Goal: Task Accomplishment & Management: Complete application form

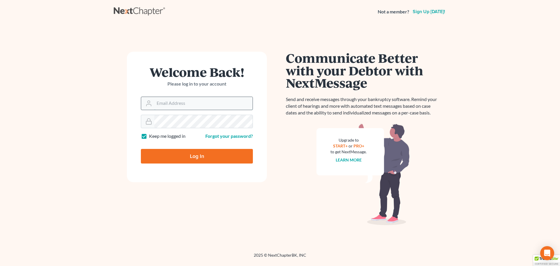
click at [188, 105] on input "Email Address" at bounding box center [203, 103] width 98 height 13
type input "[EMAIL_ADDRESS][DOMAIN_NAME]"
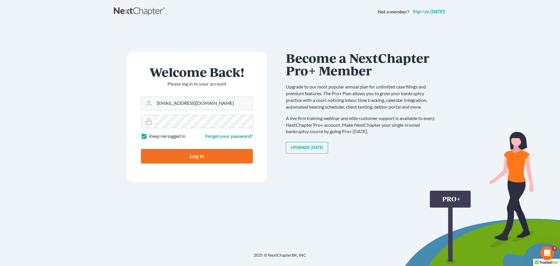
click at [149, 135] on label "Keep me logged in" at bounding box center [167, 136] width 36 height 7
click at [151, 135] on input "Keep me logged in" at bounding box center [153, 135] width 4 height 4
checkbox input "false"
click at [163, 160] on input "Log In" at bounding box center [197, 156] width 112 height 15
type input "Thinking..."
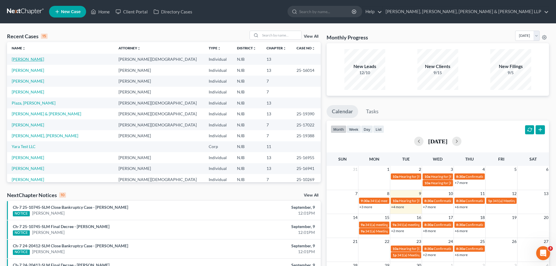
click at [32, 59] on link "[PERSON_NAME]" at bounding box center [28, 59] width 32 height 5
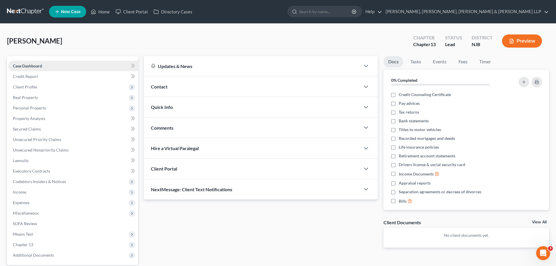
click at [48, 65] on link "Case Dashboard" at bounding box center [73, 66] width 130 height 11
click at [35, 70] on link "Case Dashboard" at bounding box center [73, 66] width 130 height 11
click at [34, 78] on span "Credit Report" at bounding box center [25, 76] width 25 height 5
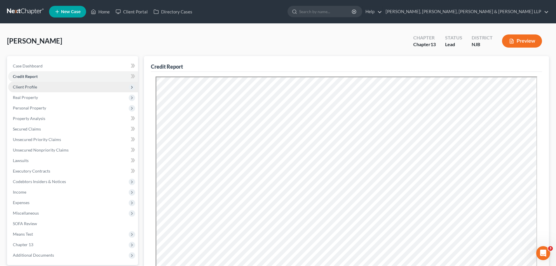
click at [28, 88] on span "Client Profile" at bounding box center [25, 86] width 24 height 5
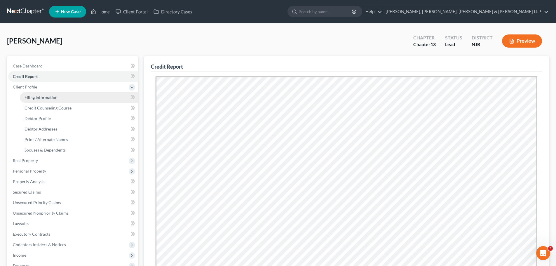
click at [54, 98] on span "Filing Information" at bounding box center [41, 97] width 33 height 5
select select "1"
select select "0"
select select "3"
select select "0"
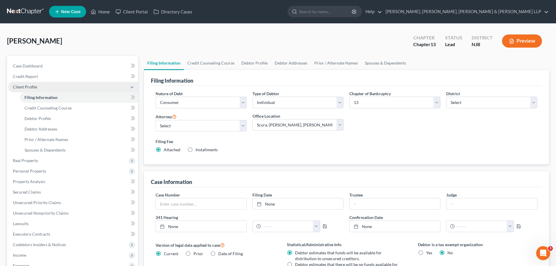
click at [30, 88] on span "Client Profile" at bounding box center [25, 86] width 24 height 5
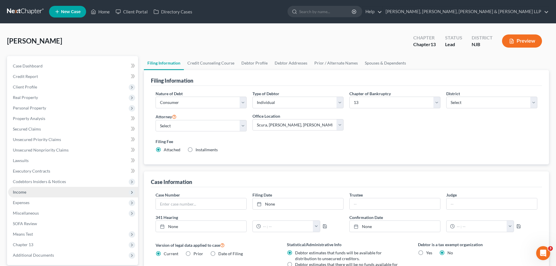
click at [25, 189] on span "Income" at bounding box center [19, 191] width 13 height 5
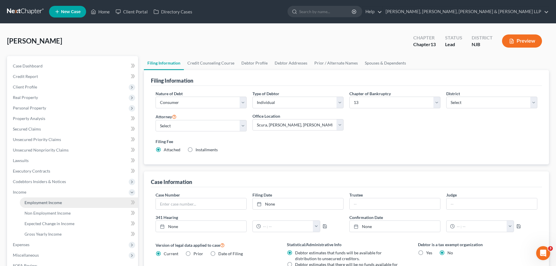
click at [37, 201] on span "Employment Income" at bounding box center [43, 202] width 37 height 5
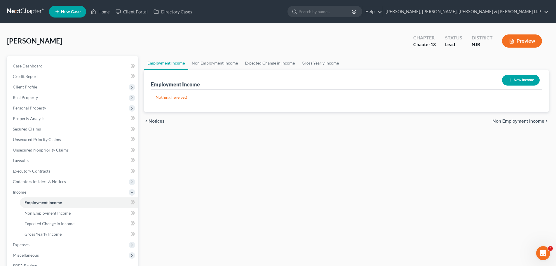
click at [524, 78] on button "New Income" at bounding box center [521, 80] width 38 height 11
select select "0"
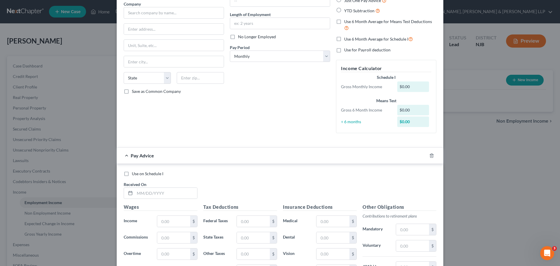
scroll to position [58, 0]
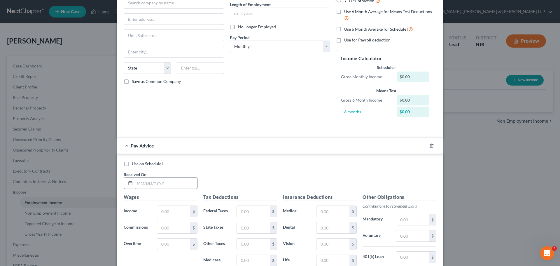
click at [141, 184] on input "text" at bounding box center [166, 183] width 62 height 11
type input "03/26/2025"
drag, startPoint x: 172, startPoint y: 213, endPoint x: 167, endPoint y: 213, distance: 5.8
click at [172, 213] on input "text" at bounding box center [173, 211] width 33 height 11
type input "3,744.16"
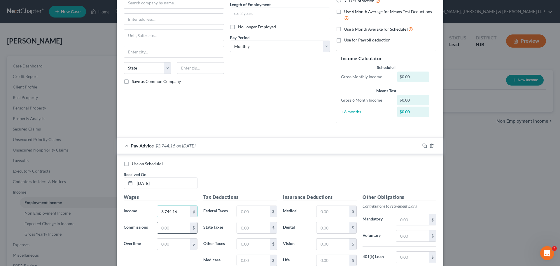
click at [160, 227] on input "text" at bounding box center [173, 227] width 33 height 11
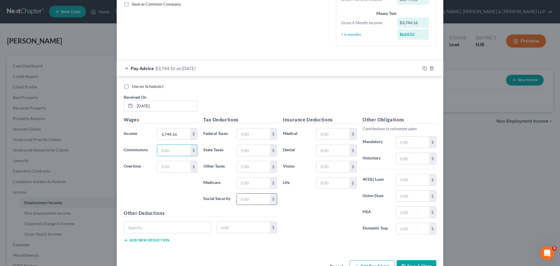
scroll to position [154, 0]
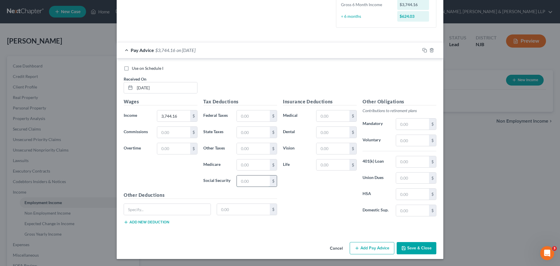
click at [255, 181] on input "text" at bounding box center [253, 180] width 33 height 11
type input "223.43"
click at [253, 166] on input "text" at bounding box center [253, 164] width 33 height 11
type input "52.25"
click at [247, 116] on input "text" at bounding box center [253, 115] width 33 height 11
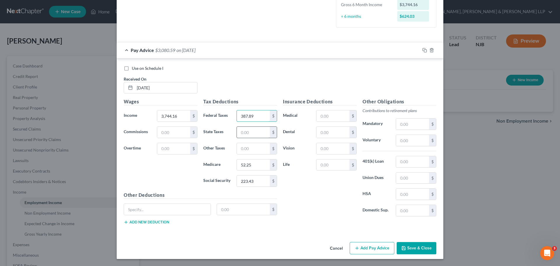
type input "387.89"
click at [241, 132] on input "text" at bounding box center [253, 132] width 33 height 11
type input "183.53"
click at [248, 149] on input "text" at bounding box center [253, 148] width 33 height 11
click at [309, 187] on div "Insurance Deductions Medical $ Dental $ Vision $ Life $" at bounding box center [320, 159] width 80 height 123
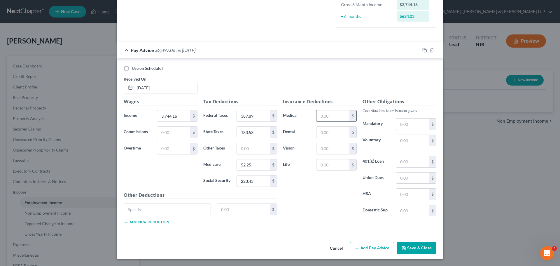
click at [331, 119] on input "text" at bounding box center [333, 115] width 33 height 11
type input "153.93"
click at [404, 145] on input "text" at bounding box center [412, 140] width 33 height 11
type input "374.42"
click at [416, 247] on button "Save & Close" at bounding box center [417, 248] width 40 height 12
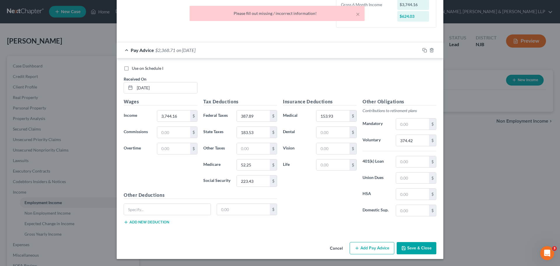
click at [322, 218] on div "Insurance Deductions Medical 153.93 $ Dental $ Vision $ Life $" at bounding box center [320, 159] width 80 height 123
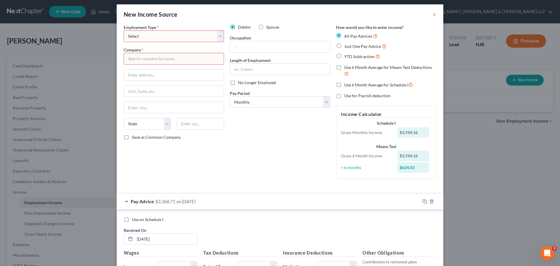
scroll to position [0, 0]
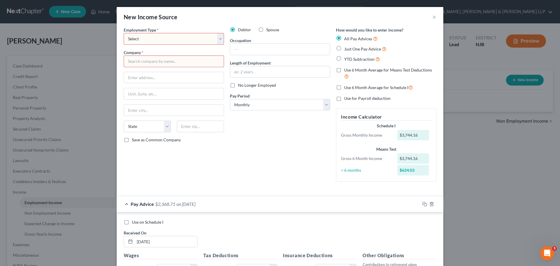
click at [216, 38] on select "Select Full or Part Time Employment Self Employment" at bounding box center [174, 39] width 100 height 12
select select "0"
click at [124, 33] on select "Select Full or Part Time Employment Self Employment" at bounding box center [174, 39] width 100 height 12
click at [189, 63] on input "text" at bounding box center [174, 61] width 100 height 12
type input "Dellridge Health & Rehabilitation Center LLC"
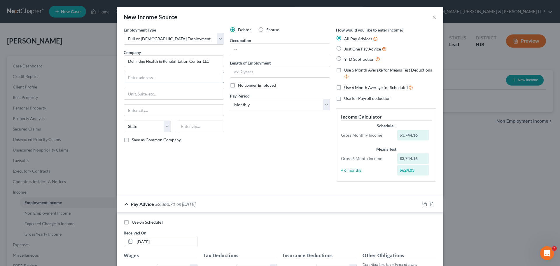
click at [186, 76] on input "text" at bounding box center [174, 77] width 100 height 11
type input "532 Farview Avenue"
click at [175, 105] on input "text" at bounding box center [174, 109] width 100 height 11
type input "Paramus"
click at [166, 126] on select "State AL AK AR AZ CA CO CT DE DC FL GA GU HI ID IL IN IA KS KY LA ME MD MA MI M…" at bounding box center [147, 126] width 47 height 12
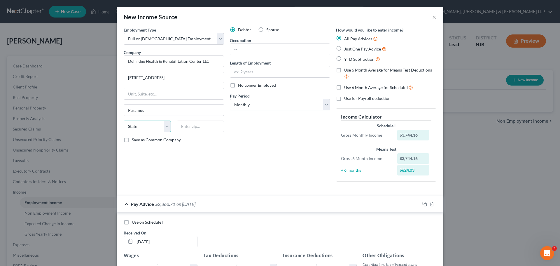
select select "33"
click at [124, 120] on select "State AL AK AR AZ CA CO CT DE DC FL GA GU HI ID IL IN IA KS KY LA ME MD MA MI M…" at bounding box center [147, 126] width 47 height 12
click at [188, 128] on input "text" at bounding box center [200, 126] width 47 height 12
type input "07652"
click at [278, 47] on input "text" at bounding box center [280, 49] width 100 height 11
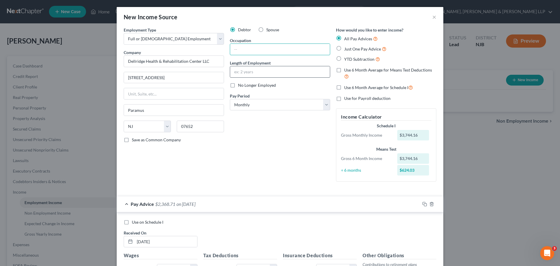
type input "Nurse"
click at [323, 106] on select "Select Monthly Twice Monthly Every Other Week Weekly" at bounding box center [280, 105] width 100 height 12
select select "2"
click at [230, 99] on select "Select Monthly Twice Monthly Every Other Week Weekly" at bounding box center [280, 105] width 100 height 12
click at [278, 131] on div "Debtor Spouse Occupation Nurse Length of Employment No Longer Employed Pay Peri…" at bounding box center [280, 106] width 106 height 159
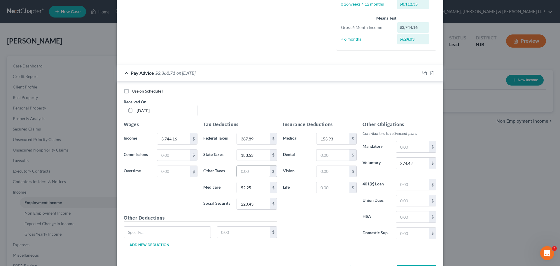
scroll to position [167, 0]
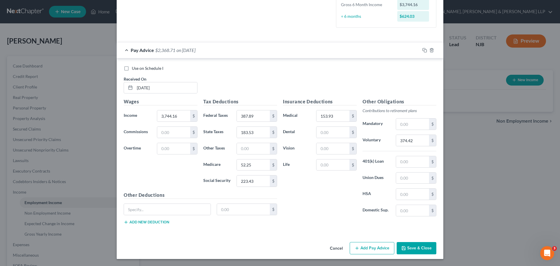
click at [417, 248] on button "Save & Close" at bounding box center [417, 248] width 40 height 12
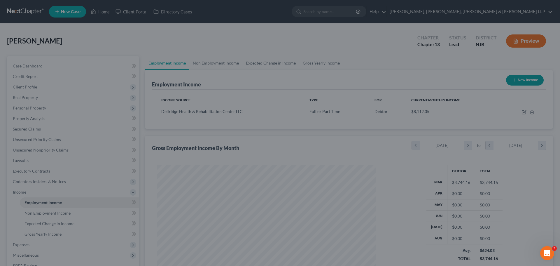
scroll to position [109, 229]
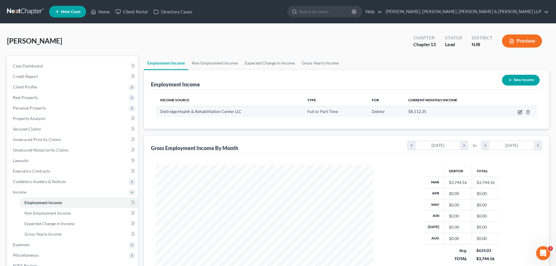
click at [521, 113] on icon "button" at bounding box center [520, 112] width 5 height 5
select select "0"
select select "33"
select select "2"
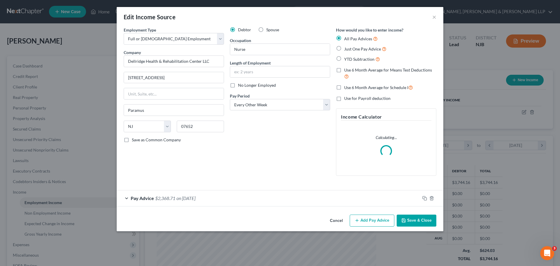
scroll to position [110, 231]
click at [379, 222] on button "Add Pay Advice" at bounding box center [372, 220] width 45 height 12
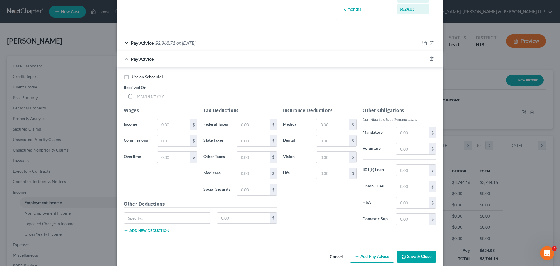
scroll to position [182, 0]
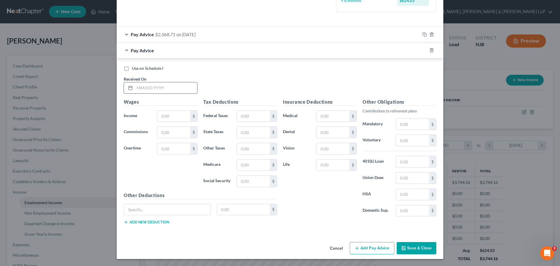
click at [163, 87] on input "text" at bounding box center [166, 87] width 62 height 11
type input "04/09/2025"
click at [177, 117] on input "text" at bounding box center [173, 116] width 33 height 11
click at [219, 37] on div "Pay Advice $2,368.71 on 03/26/2025" at bounding box center [268, 34] width 303 height 15
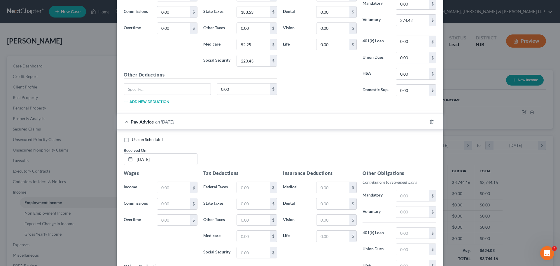
scroll to position [328, 0]
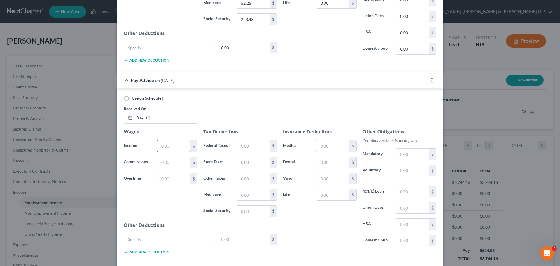
click at [183, 149] on input "text" at bounding box center [173, 145] width 33 height 11
type input "3,765.62"
click at [245, 212] on input "text" at bounding box center [253, 210] width 33 height 11
type input "224.76"
click at [256, 197] on input "text" at bounding box center [253, 194] width 33 height 11
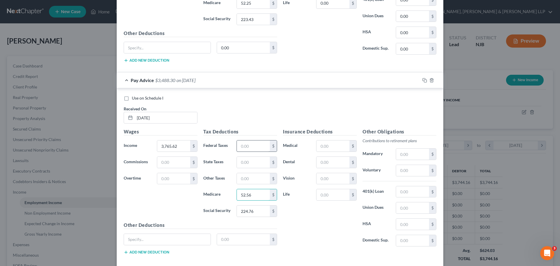
type input "52.56"
click at [254, 149] on input "text" at bounding box center [253, 145] width 33 height 11
type input "392.14"
click at [243, 160] on input "text" at bounding box center [253, 162] width 33 height 11
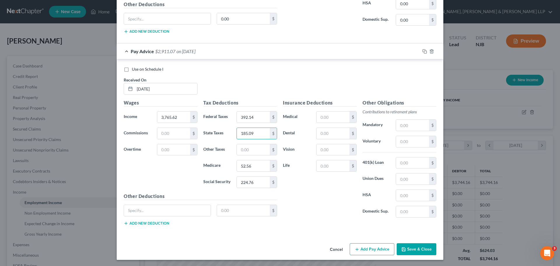
scroll to position [358, 0]
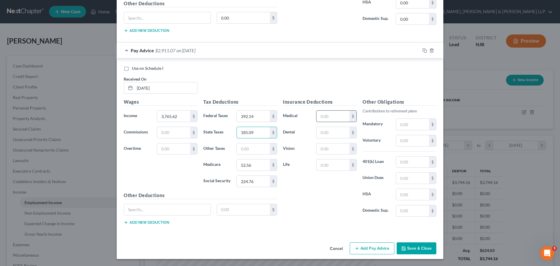
type input "185.09"
click at [333, 114] on input "text" at bounding box center [333, 116] width 33 height 11
type input "153.93"
click at [412, 144] on input "text" at bounding box center [412, 140] width 33 height 11
type input "376.56"
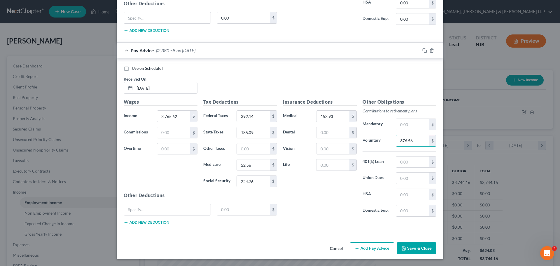
click at [365, 248] on button "Add Pay Advice" at bounding box center [372, 248] width 45 height 12
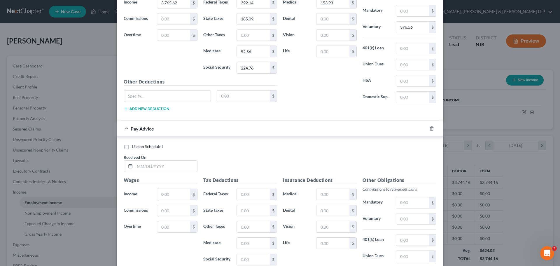
scroll to position [475, 0]
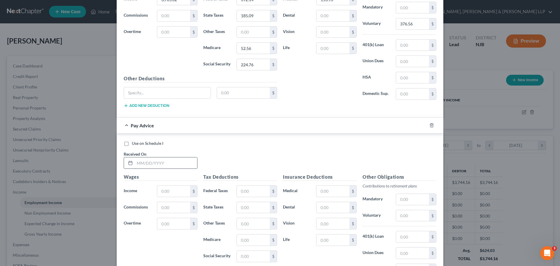
click at [164, 165] on input "text" at bounding box center [166, 162] width 62 height 11
type input "04/23/2025"
click at [167, 192] on input "text" at bounding box center [173, 191] width 33 height 11
type input "3,970.69"
click at [175, 207] on input "text" at bounding box center [173, 207] width 33 height 11
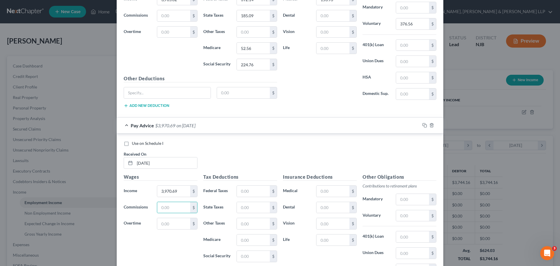
click at [224, 158] on div "Use on Schedule I Received On * 04/23/2025" at bounding box center [280, 156] width 319 height 33
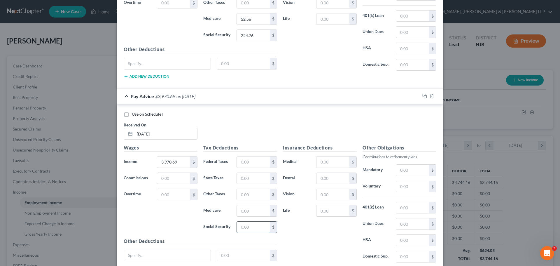
click at [244, 221] on input "text" at bounding box center [253, 226] width 33 height 11
type input "237.47"
click at [252, 210] on input "text" at bounding box center [253, 210] width 33 height 11
type input "55.54"
click at [259, 165] on input "text" at bounding box center [253, 161] width 33 height 11
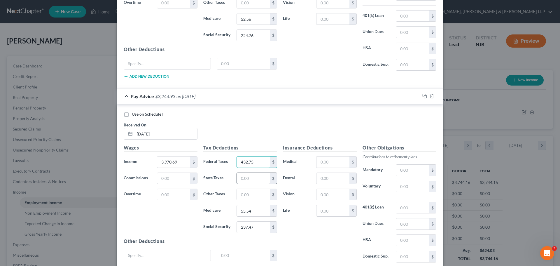
type input "432.75"
click at [251, 181] on input "text" at bounding box center [253, 178] width 33 height 11
type input "200.03"
click at [324, 161] on input "text" at bounding box center [333, 161] width 33 height 11
type input "153.93"
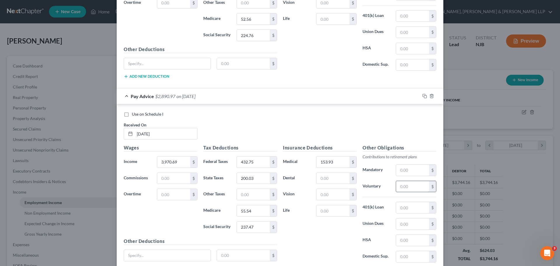
click at [407, 185] on input "text" at bounding box center [412, 186] width 33 height 11
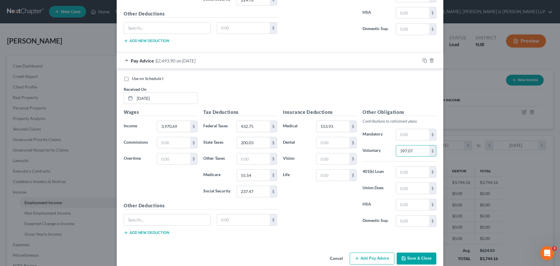
scroll to position [550, 0]
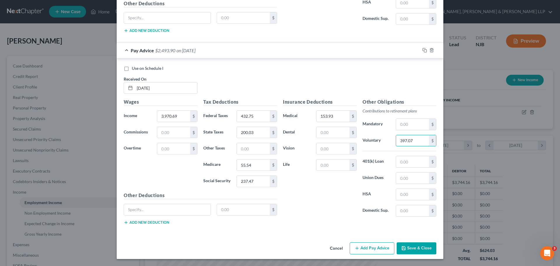
type input "397.07"
click at [377, 248] on button "Add Pay Advice" at bounding box center [372, 248] width 45 height 12
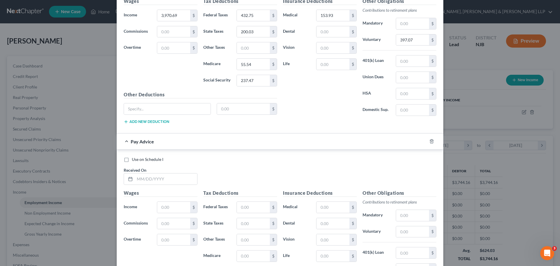
scroll to position [666, 0]
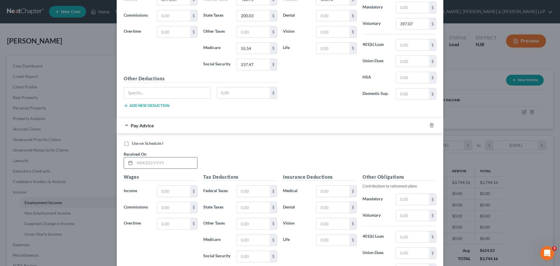
click at [149, 162] on input "text" at bounding box center [166, 162] width 62 height 11
type input "05/07/2025"
click at [178, 191] on input "text" at bounding box center [173, 191] width 33 height 11
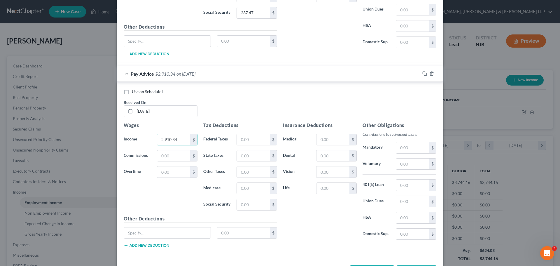
scroll to position [725, 0]
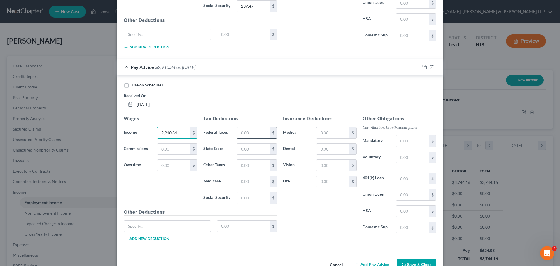
type input "2,910.34"
click at [244, 135] on input "text" at bounding box center [253, 132] width 33 height 11
type input "222.80"
click at [243, 197] on input "text" at bounding box center [253, 197] width 33 height 11
type input "171.73"
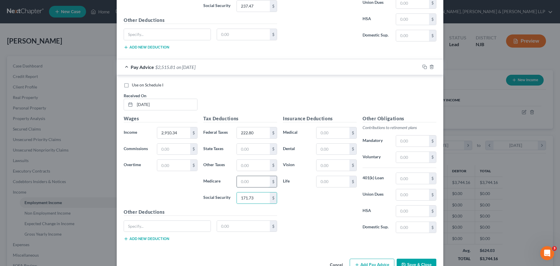
click at [254, 180] on input "text" at bounding box center [253, 181] width 33 height 11
type input "40.16"
click at [248, 149] on input "text" at bounding box center [253, 149] width 33 height 11
type input "125.17"
click at [416, 157] on input "text" at bounding box center [412, 157] width 33 height 11
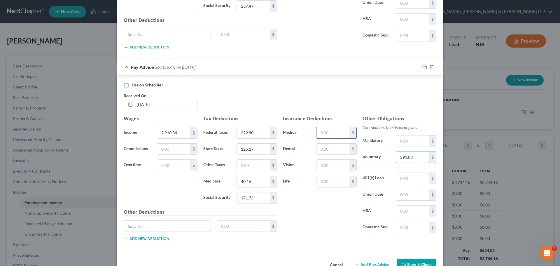
type input "291.03"
click at [320, 134] on input "text" at bounding box center [333, 132] width 33 height 11
type input "153.93"
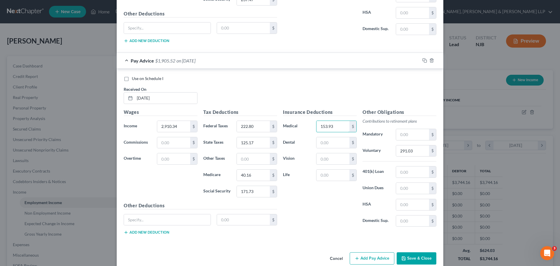
scroll to position [741, 0]
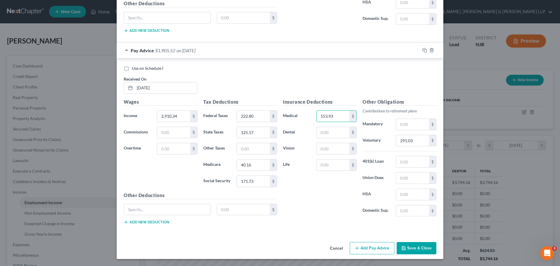
click at [382, 252] on button "Add Pay Advice" at bounding box center [372, 248] width 45 height 12
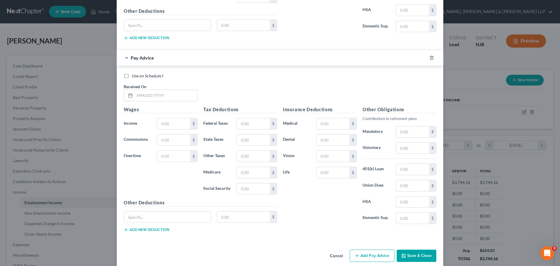
scroll to position [933, 0]
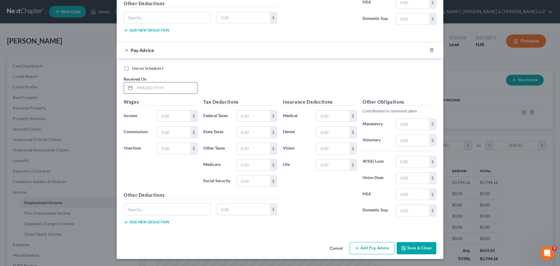
click at [153, 90] on input "text" at bounding box center [166, 87] width 62 height 11
type input "05/21/2025"
click at [166, 119] on input "text" at bounding box center [173, 116] width 33 height 11
type input "3,820.85"
click at [245, 118] on input "text" at bounding box center [253, 116] width 33 height 11
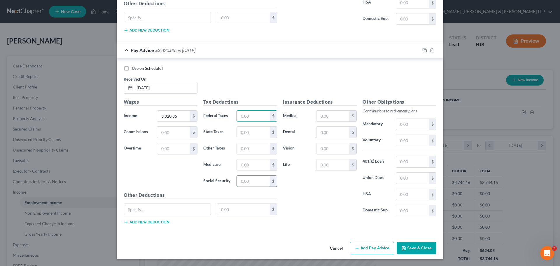
click at [248, 184] on input "text" at bounding box center [253, 181] width 33 height 11
type input "228.18"
click at [256, 164] on input "text" at bounding box center [253, 164] width 33 height 11
type input "53.37"
click at [243, 117] on input "text" at bounding box center [253, 116] width 33 height 11
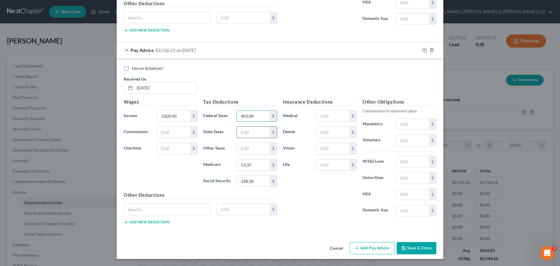
type input "403.08"
click at [253, 135] on input "text" at bounding box center [253, 132] width 33 height 11
type input "189.12"
click at [332, 117] on input "text" at bounding box center [333, 116] width 33 height 11
type input "153.93"
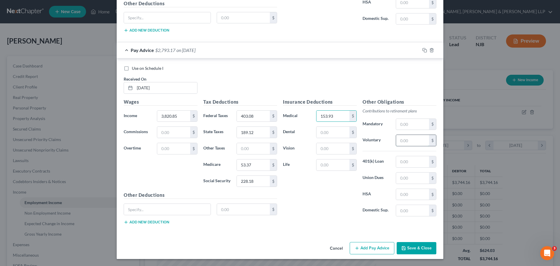
click at [407, 140] on input "text" at bounding box center [412, 140] width 33 height 11
type input "382.09"
click at [380, 250] on button "Add Pay Advice" at bounding box center [372, 248] width 45 height 12
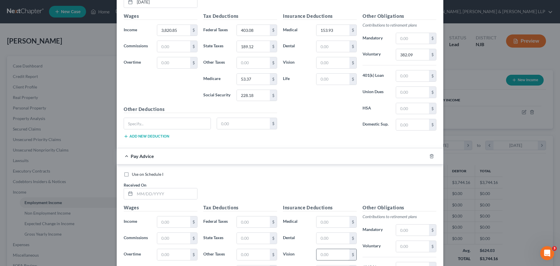
scroll to position [1050, 0]
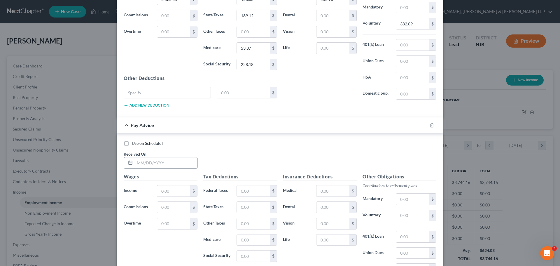
click at [147, 164] on input "text" at bounding box center [166, 162] width 62 height 11
type input "06/04/2025"
click at [178, 194] on input "text" at bounding box center [173, 190] width 33 height 11
type input "4,084.76"
click at [242, 191] on input "text" at bounding box center [253, 190] width 33 height 11
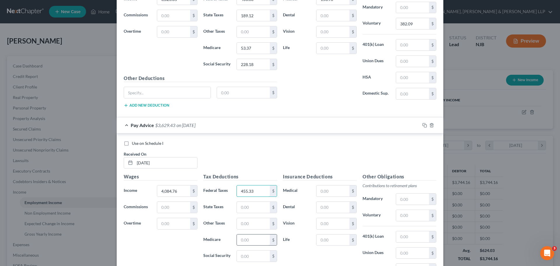
type input "455.33"
click at [254, 242] on input "text" at bounding box center [253, 239] width 33 height 11
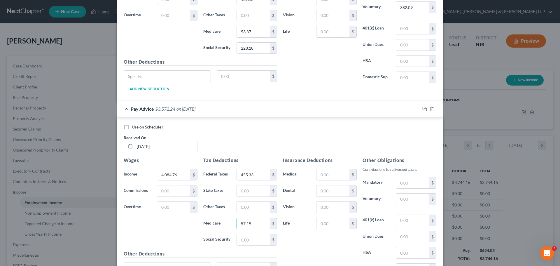
scroll to position [1079, 0]
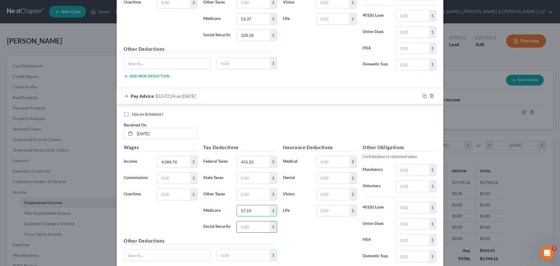
type input "57.19"
click at [240, 226] on input "text" at bounding box center [253, 226] width 33 height 11
type input "244.54"
click at [259, 181] on input "text" at bounding box center [253, 177] width 33 height 11
type input "193.71"
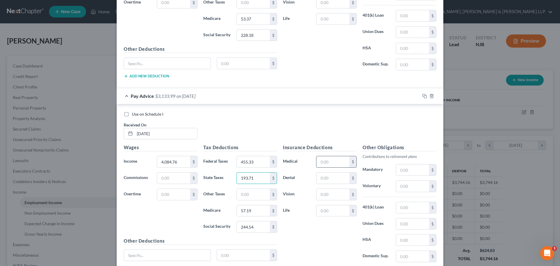
click at [324, 163] on input "text" at bounding box center [333, 161] width 33 height 11
type input "153.93"
click at [408, 184] on input "text" at bounding box center [412, 186] width 33 height 11
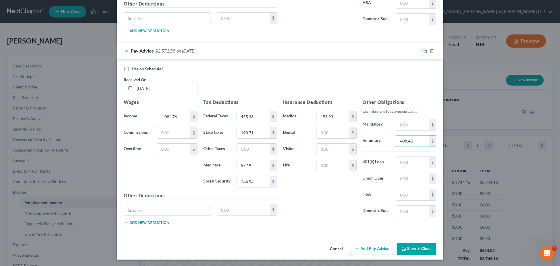
scroll to position [1125, 0]
type input "408.48"
click at [363, 250] on button "Add Pay Advice" at bounding box center [372, 248] width 45 height 12
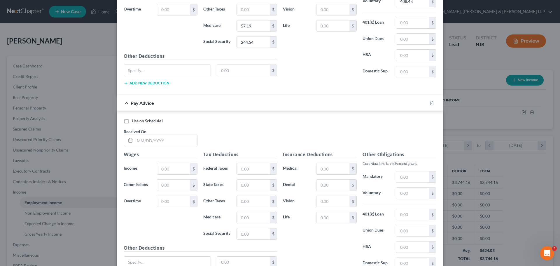
scroll to position [1271, 0]
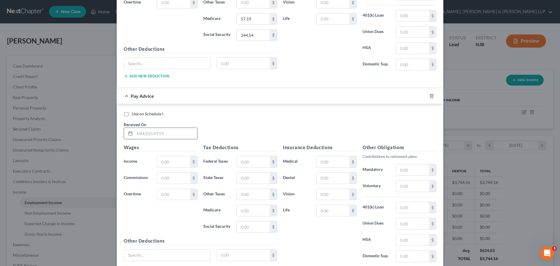
click at [171, 135] on input "text" at bounding box center [166, 133] width 62 height 11
type input "3758.16"
drag, startPoint x: 169, startPoint y: 135, endPoint x: 134, endPoint y: 137, distance: 35.1
click at [135, 137] on input "3758.16" at bounding box center [166, 133] width 62 height 11
type input "06/18/2025"
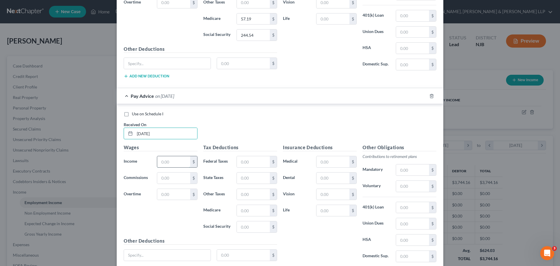
click at [169, 161] on input "text" at bounding box center [173, 161] width 33 height 11
type input "3,758.16"
click at [246, 163] on input "text" at bounding box center [253, 161] width 33 height 11
type input "390.67"
click at [252, 228] on input "text" at bounding box center [253, 226] width 33 height 11
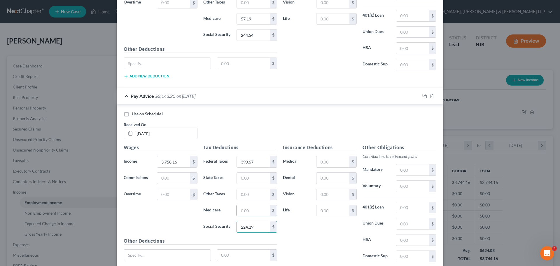
type input "224.29"
click at [253, 212] on input "text" at bounding box center [253, 210] width 33 height 11
type input "52.46"
click at [247, 179] on input "text" at bounding box center [253, 177] width 33 height 11
type input "168.57"
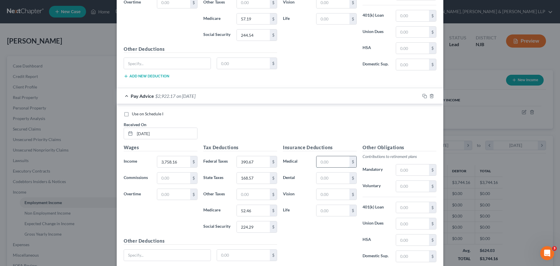
click at [325, 161] on input "text" at bounding box center [333, 161] width 33 height 11
type input "153.93"
click at [402, 187] on input "text" at bounding box center [412, 186] width 33 height 11
type input "375.82"
click at [329, 234] on div "Insurance Deductions Medical 153.93 $ Dental $ Vision $ Life $" at bounding box center [320, 205] width 80 height 123
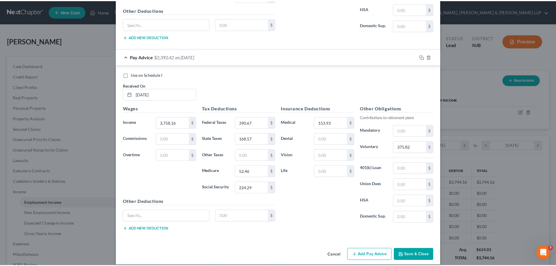
scroll to position [1316, 0]
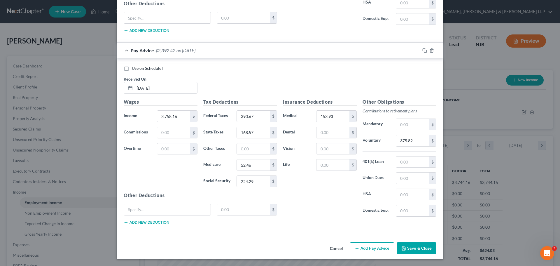
click at [415, 248] on button "Save & Close" at bounding box center [417, 248] width 40 height 12
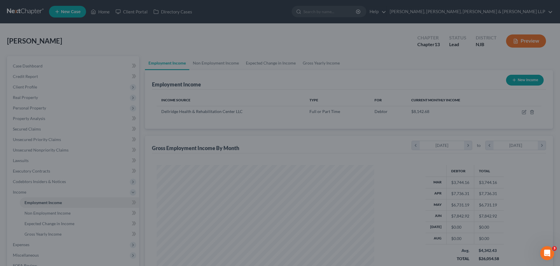
scroll to position [291658, 291538]
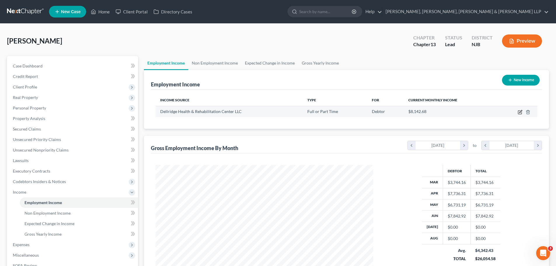
click at [520, 113] on icon "button" at bounding box center [520, 112] width 5 height 5
select select "0"
select select "33"
select select "2"
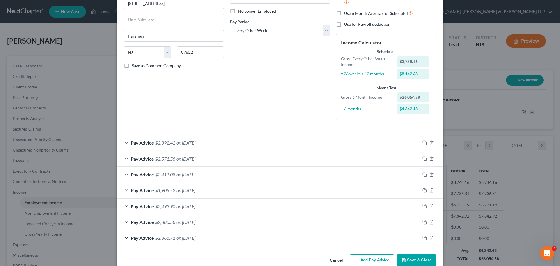
scroll to position [86, 0]
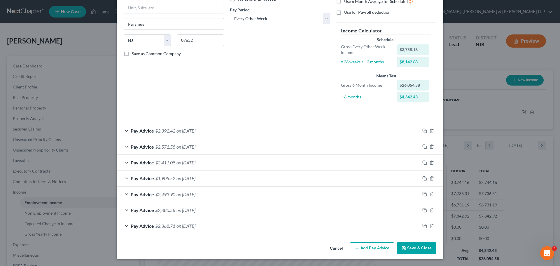
click at [380, 249] on button "Add Pay Advice" at bounding box center [372, 248] width 45 height 12
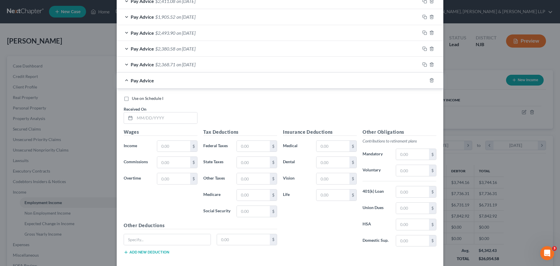
scroll to position [277, 0]
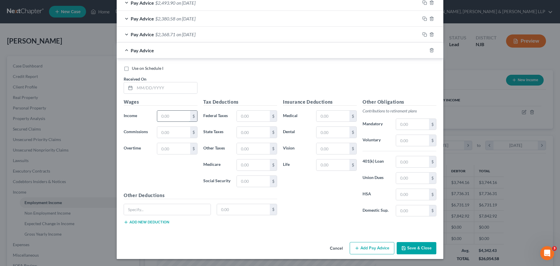
click at [170, 117] on input "text" at bounding box center [173, 116] width 33 height 11
type input "3,760.40"
click at [240, 117] on input "text" at bounding box center [253, 116] width 33 height 11
type input "391.11"
click at [247, 167] on input "text" at bounding box center [253, 164] width 33 height 11
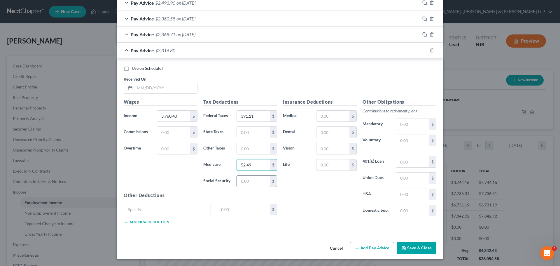
type input "52.49"
click at [251, 184] on input "text" at bounding box center [253, 181] width 33 height 11
type input "224.43"
click at [247, 134] on input "text" at bounding box center [253, 132] width 33 height 11
type input "168.73"
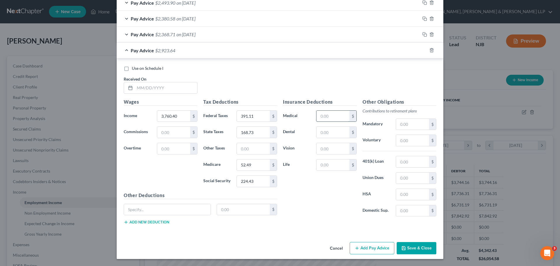
click at [323, 115] on input "text" at bounding box center [333, 116] width 33 height 11
type input "153.93"
click at [400, 141] on input "text" at bounding box center [412, 140] width 33 height 11
type input "376.04"
click at [377, 250] on button "Add Pay Advice" at bounding box center [372, 248] width 45 height 12
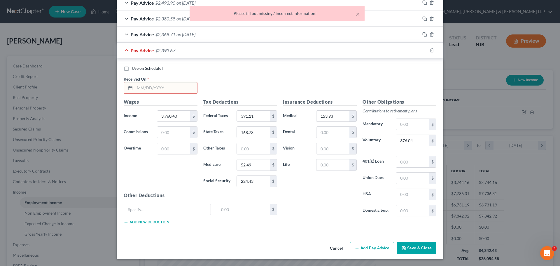
click at [149, 87] on input "text" at bounding box center [166, 87] width 62 height 11
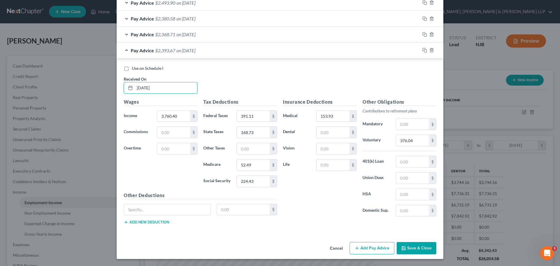
type input "07/02/2025"
click at [378, 247] on button "Add Pay Advice" at bounding box center [372, 248] width 45 height 12
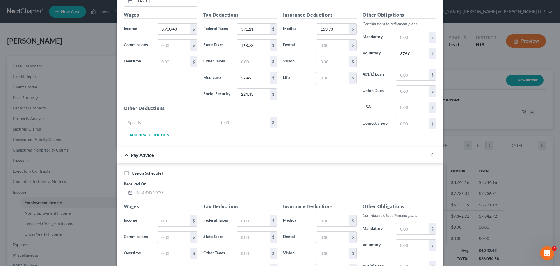
scroll to position [365, 0]
click at [172, 195] on input "text" at bounding box center [166, 191] width 62 height 11
click at [170, 194] on input "text" at bounding box center [166, 191] width 62 height 11
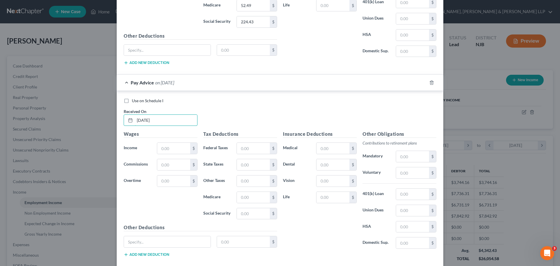
scroll to position [453, 0]
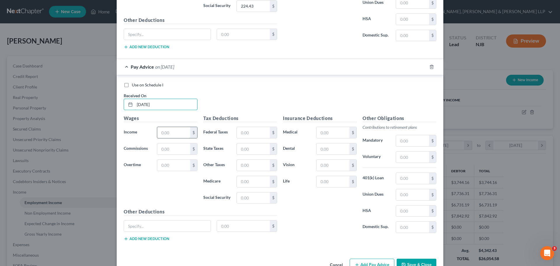
type input "07/16/2025"
click at [168, 134] on input "text" at bounding box center [173, 132] width 33 height 11
type input "4,132.86"
click at [249, 133] on input "text" at bounding box center [253, 132] width 33 height 11
type input "464.86"
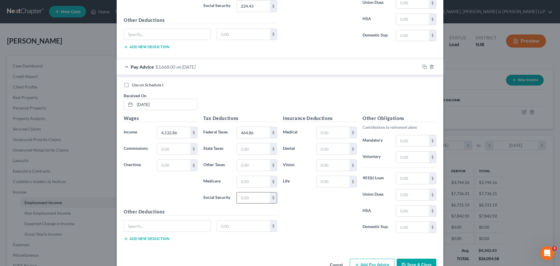
click at [247, 198] on input "text" at bounding box center [253, 197] width 33 height 11
type input "247.53"
click at [259, 183] on input "text" at bounding box center [253, 181] width 33 height 11
type input "57.89"
click at [255, 150] on input "text" at bounding box center [253, 148] width 33 height 11
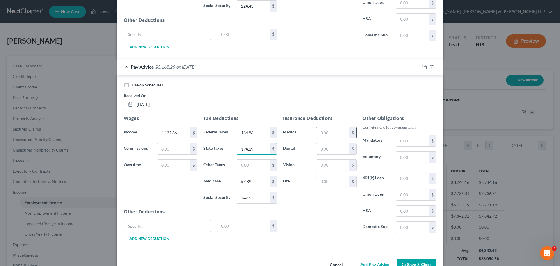
type input "194.29"
click at [333, 131] on input "text" at bounding box center [333, 132] width 33 height 11
type input "153.93"
click at [405, 158] on input "text" at bounding box center [412, 156] width 33 height 11
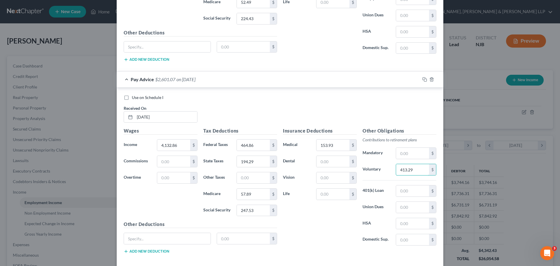
scroll to position [469, 0]
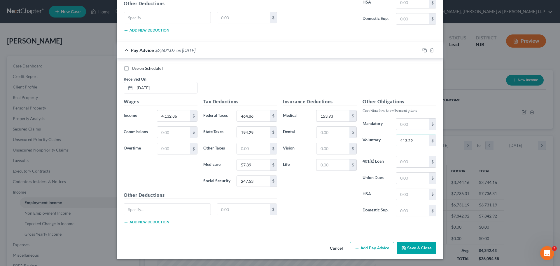
type input "413.29"
click at [368, 250] on button "Add Pay Advice" at bounding box center [372, 248] width 45 height 12
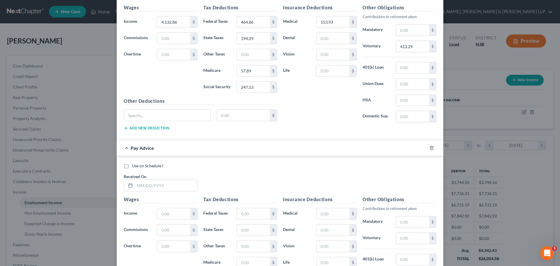
scroll to position [586, 0]
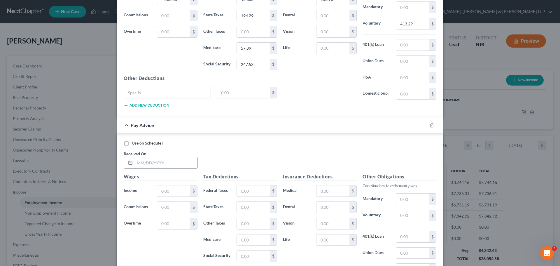
click at [158, 164] on input "text" at bounding box center [166, 162] width 62 height 11
type input "07/30/2025"
drag, startPoint x: 174, startPoint y: 194, endPoint x: 177, endPoint y: 189, distance: 5.1
click at [174, 194] on input "text" at bounding box center [173, 190] width 33 height 11
type input "3,524.76"
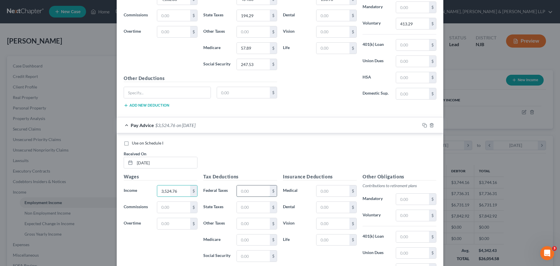
click at [249, 194] on input "text" at bounding box center [253, 190] width 33 height 11
type input "422.00"
click at [249, 240] on input "text" at bounding box center [253, 239] width 33 height 11
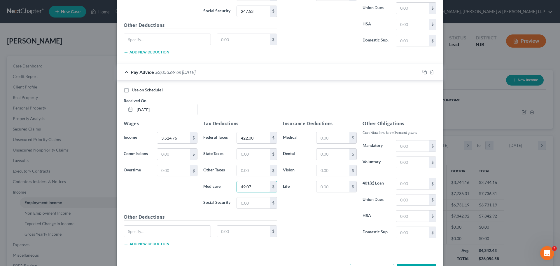
scroll to position [661, 0]
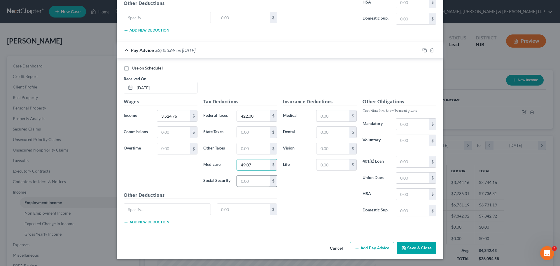
type input "49.07"
click at [251, 182] on input "text" at bounding box center [253, 180] width 33 height 11
type input "209.82"
click at [254, 134] on input "text" at bounding box center [253, 132] width 33 height 11
type input "177.24"
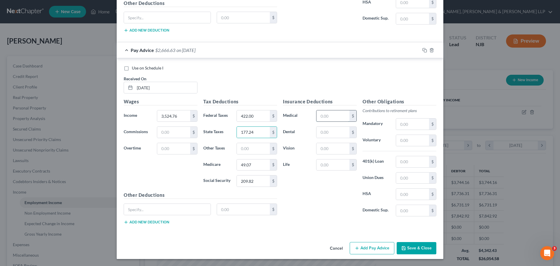
click at [328, 119] on input "text" at bounding box center [333, 115] width 33 height 11
type input "153.93"
click at [362, 249] on button "Add Pay Advice" at bounding box center [372, 248] width 45 height 12
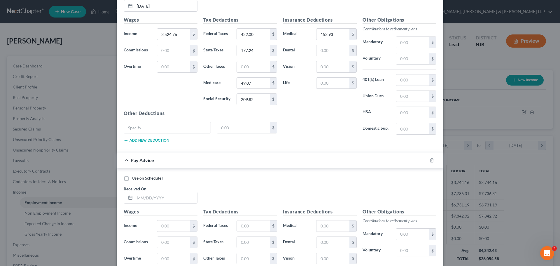
scroll to position [748, 0]
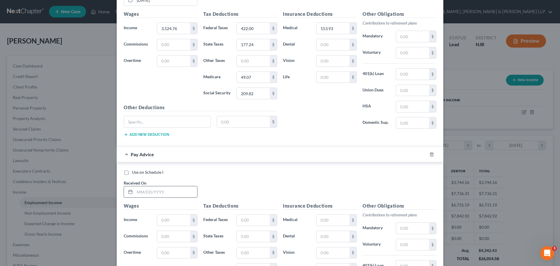
click at [173, 194] on input "text" at bounding box center [166, 191] width 62 height 11
type input "08/13/2025"
click at [166, 221] on input "text" at bounding box center [173, 219] width 33 height 11
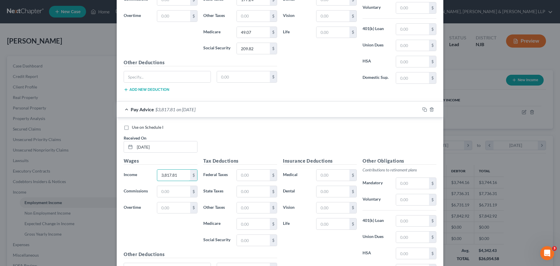
scroll to position [807, 0]
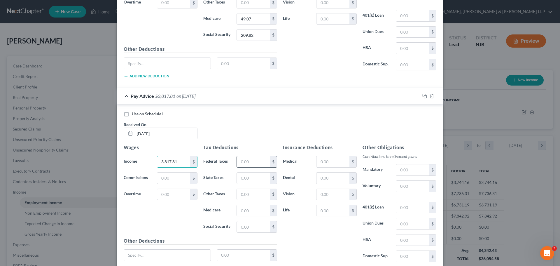
type input "3,817.81"
click at [255, 163] on input "text" at bounding box center [253, 161] width 33 height 11
type input "486.47"
click at [246, 212] on input "text" at bounding box center [253, 210] width 33 height 11
type input "53.32"
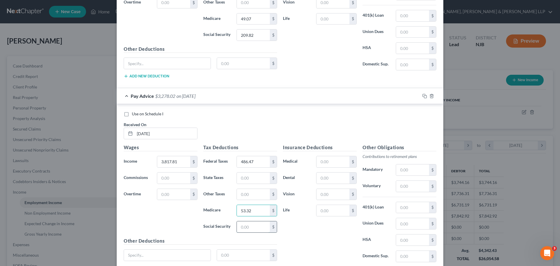
click at [249, 227] on input "text" at bounding box center [253, 226] width 33 height 11
type input "227.99"
click at [328, 165] on input "text" at bounding box center [333, 161] width 33 height 11
type input "153.93"
click at [247, 179] on input "text" at bounding box center [253, 177] width 33 height 11
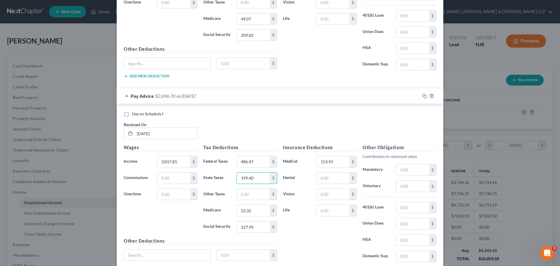
type input "199.40"
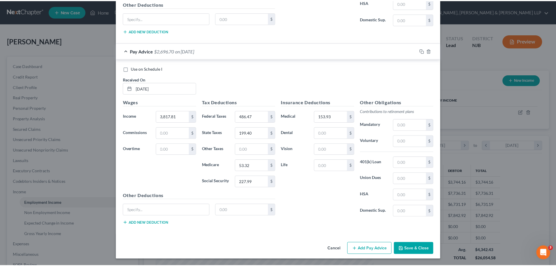
scroll to position [852, 0]
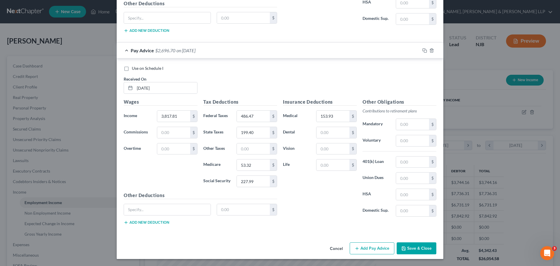
click at [416, 249] on button "Save & Close" at bounding box center [417, 248] width 40 height 12
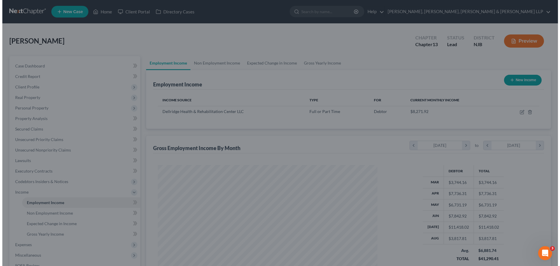
scroll to position [291658, 291538]
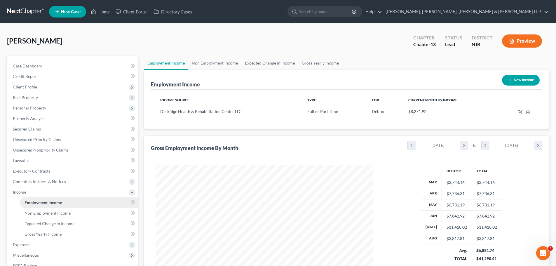
click at [66, 204] on link "Employment Income" at bounding box center [79, 202] width 118 height 11
click at [518, 113] on icon "button" at bounding box center [520, 113] width 4 height 4
select select "0"
select select "33"
select select "2"
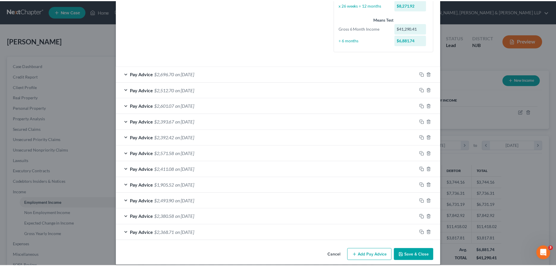
scroll to position [149, 0]
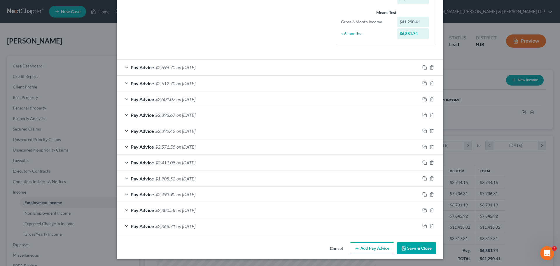
click at [403, 250] on icon "button" at bounding box center [403, 248] width 5 height 5
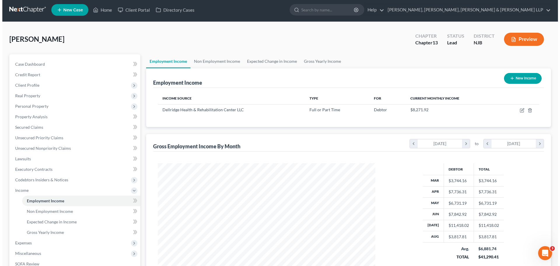
scroll to position [0, 0]
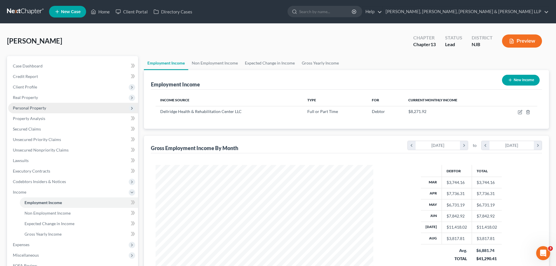
click at [37, 107] on span "Personal Property" at bounding box center [29, 107] width 33 height 5
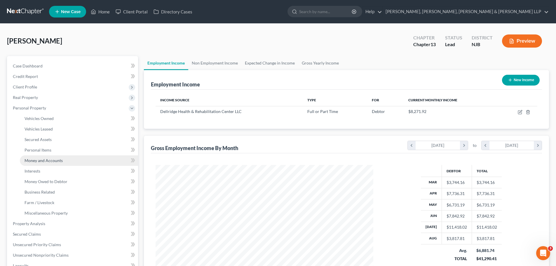
drag, startPoint x: 43, startPoint y: 161, endPoint x: 57, endPoint y: 161, distance: 14.6
click at [43, 162] on span "Money and Accounts" at bounding box center [44, 160] width 38 height 5
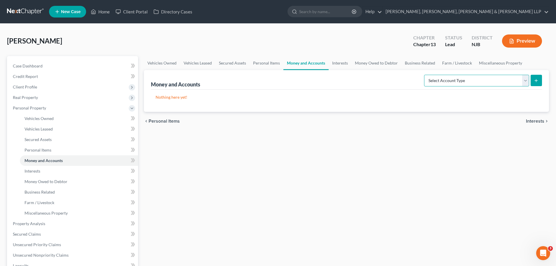
click at [526, 81] on select "Select Account Type Brokerage Cash on Hand Certificates of Deposit Checking Acc…" at bounding box center [476, 81] width 105 height 12
click at [347, 168] on div "Vehicles Owned Vehicles Leased Secured Assets Personal Items Money and Accounts…" at bounding box center [346, 222] width 411 height 332
click at [39, 173] on span "Interests" at bounding box center [33, 170] width 16 height 5
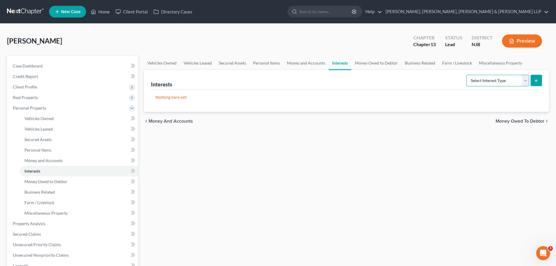
click at [526, 83] on select "Select Interest Type 401K Annuity Bond Education IRA Government Bond Government…" at bounding box center [497, 81] width 63 height 12
select select "ira"
click at [467, 75] on select "Select Interest Type 401K Annuity Bond Education IRA Government Bond Government…" at bounding box center [497, 81] width 63 height 12
click at [537, 81] on icon "submit" at bounding box center [536, 80] width 5 height 5
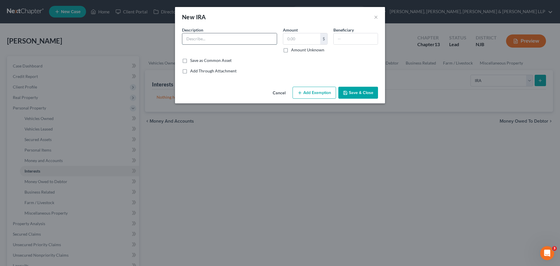
click at [249, 36] on input "text" at bounding box center [229, 38] width 95 height 11
type input "Edward Jones IRA"
click at [304, 37] on input "text" at bounding box center [301, 38] width 37 height 11
type input "42,534.28"
drag, startPoint x: 318, startPoint y: 93, endPoint x: 322, endPoint y: 97, distance: 5.4
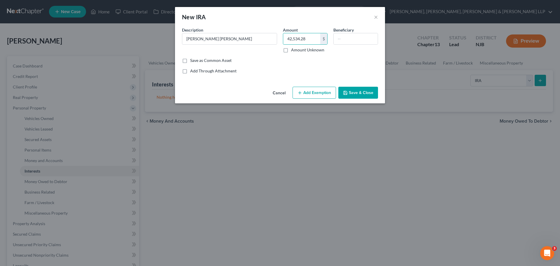
click at [318, 94] on button "Add Exemption" at bounding box center [314, 93] width 43 height 12
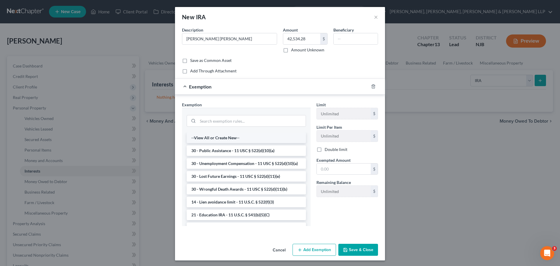
click at [231, 137] on li "--View All or Create New--" at bounding box center [246, 137] width 119 height 11
select select "0"
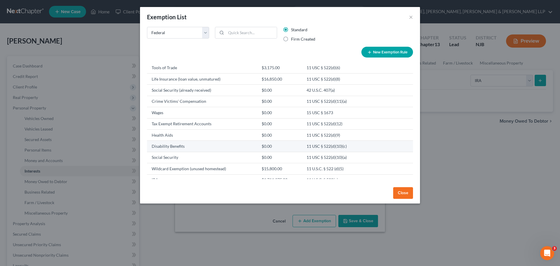
scroll to position [204, 0]
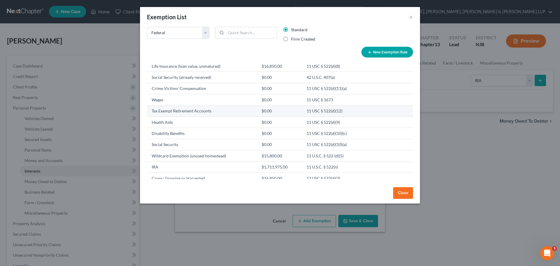
click at [222, 111] on td "Tax Exempt Retirement Accounts" at bounding box center [202, 110] width 110 height 11
click at [200, 112] on td "Tax Exempt Retirement Accounts" at bounding box center [202, 110] width 110 height 11
click at [403, 198] on button "Close" at bounding box center [403, 193] width 20 height 12
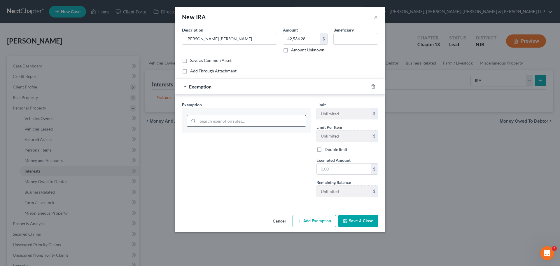
click at [261, 118] on input "search" at bounding box center [252, 120] width 108 height 11
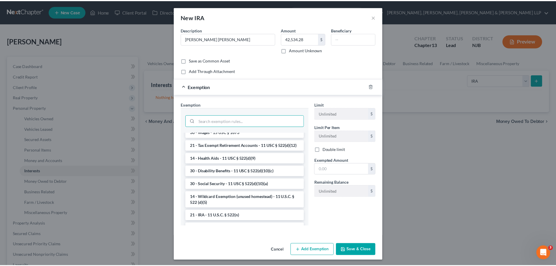
scroll to position [292, 0]
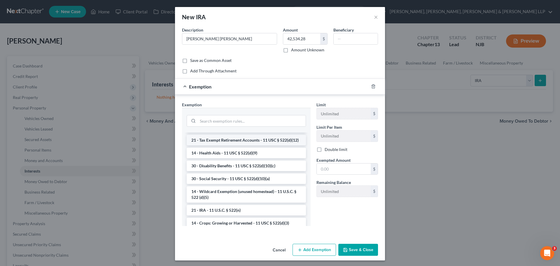
click at [246, 145] on li "21 - Tax Exempt Retirement Accounts - 11 USC § 522(d)(12)" at bounding box center [246, 140] width 119 height 11
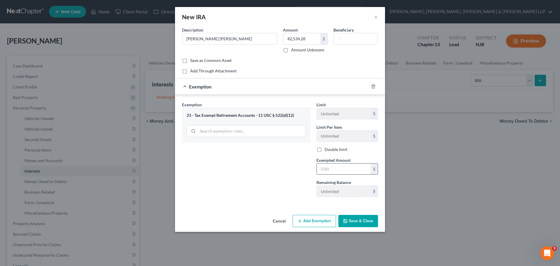
click at [343, 167] on input "text" at bounding box center [344, 168] width 54 height 11
type input "42,534.28"
click at [364, 224] on button "Save & Close" at bounding box center [358, 221] width 40 height 12
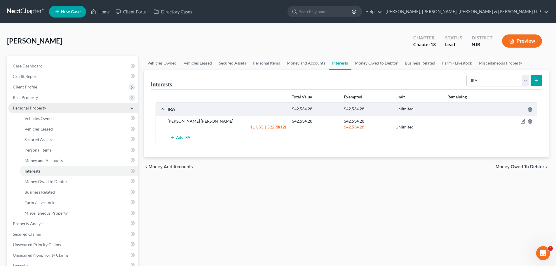
click at [43, 107] on span "Personal Property" at bounding box center [29, 107] width 33 height 5
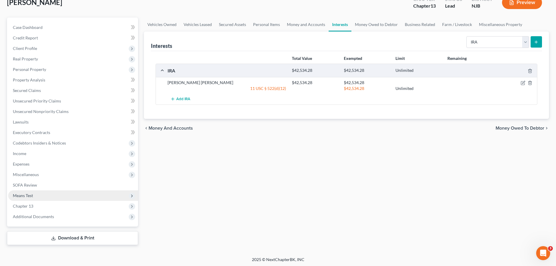
scroll to position [40, 0]
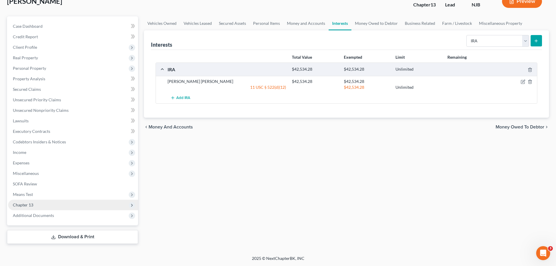
click at [39, 204] on span "Chapter 13" at bounding box center [73, 205] width 130 height 11
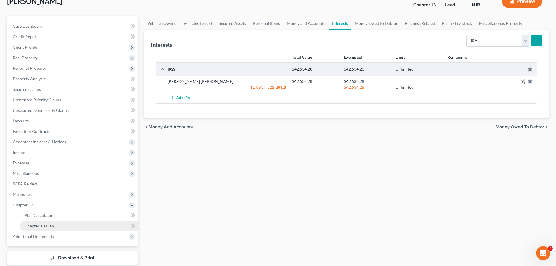
click at [46, 224] on span "Chapter 13 Plan" at bounding box center [39, 225] width 29 height 5
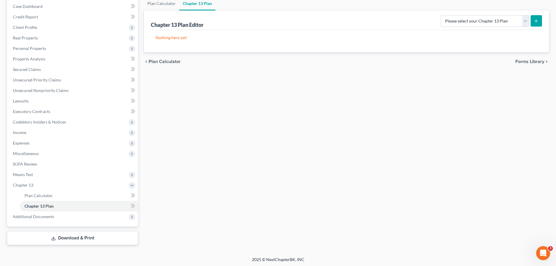
scroll to position [61, 0]
click at [37, 164] on link "SOFA Review" at bounding box center [73, 163] width 130 height 11
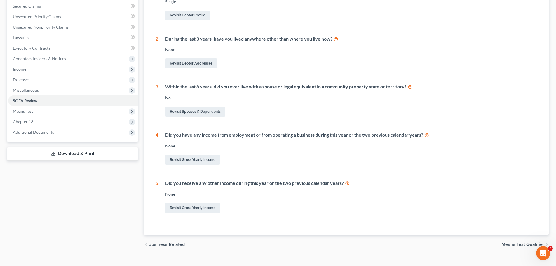
scroll to position [133, 0]
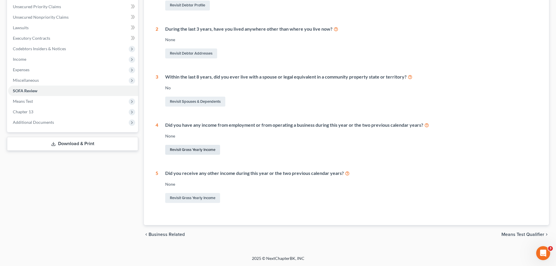
click at [202, 149] on link "Revisit Gross Yearly Income" at bounding box center [192, 150] width 55 height 10
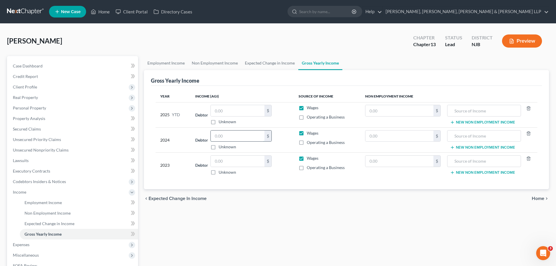
click at [230, 139] on input "text" at bounding box center [238, 135] width 54 height 11
type input "86,639"
click at [244, 163] on input "text" at bounding box center [238, 161] width 54 height 11
type input "76,488.78"
click at [225, 112] on input "text" at bounding box center [238, 110] width 54 height 11
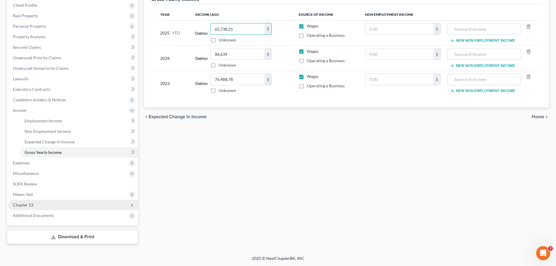
scroll to position [53, 0]
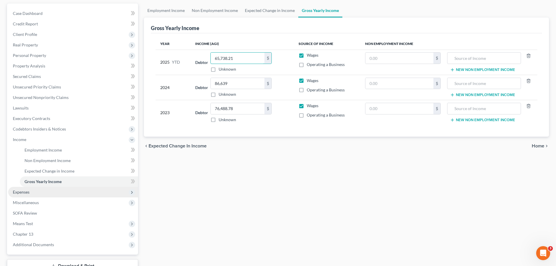
type input "65,738.21"
click at [37, 194] on span "Expenses" at bounding box center [73, 192] width 130 height 11
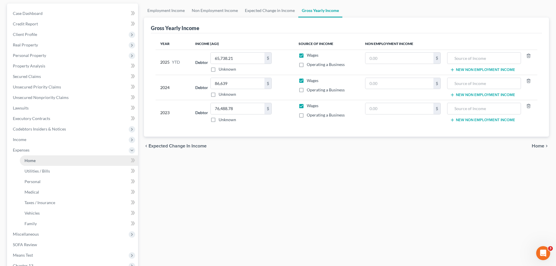
click at [41, 162] on link "Home" at bounding box center [79, 160] width 118 height 11
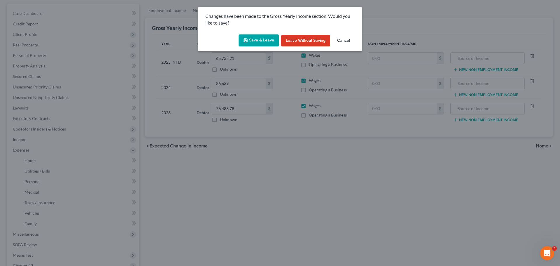
click at [263, 39] on button "Save & Leave" at bounding box center [259, 40] width 40 height 12
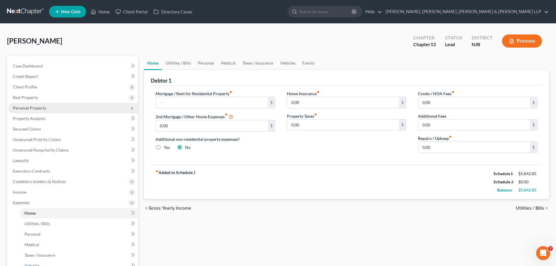
drag, startPoint x: 43, startPoint y: 106, endPoint x: 46, endPoint y: 106, distance: 3.5
click at [43, 106] on span "Personal Property" at bounding box center [29, 107] width 33 height 5
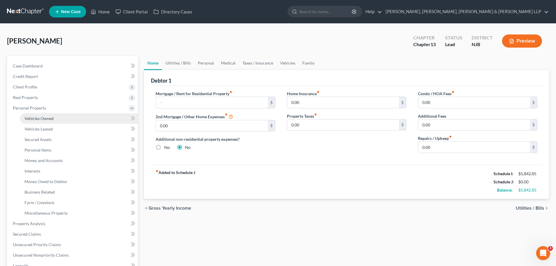
click at [57, 117] on link "Vehicles Owned" at bounding box center [79, 118] width 118 height 11
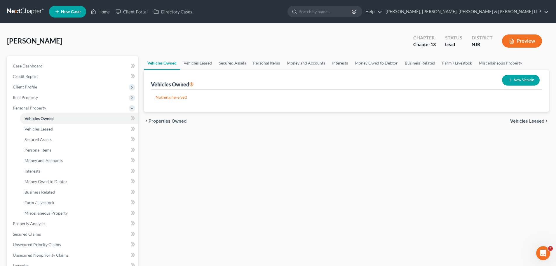
click at [517, 81] on button "New Vehicle" at bounding box center [521, 80] width 38 height 11
select select "0"
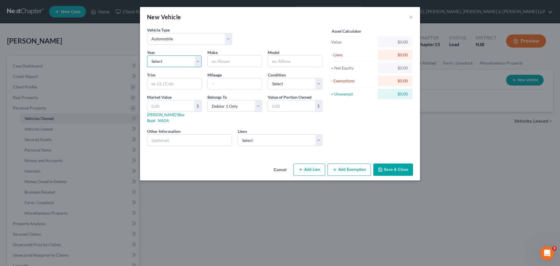
click at [198, 62] on select "Select 2026 2025 2024 2023 2022 2021 2020 2019 2018 2017 2016 2015 2014 2013 20…" at bounding box center [174, 61] width 55 height 12
select select "5"
click at [147, 55] on select "Select 2026 2025 2024 2023 2022 2021 2020 2019 2018 2017 2016 2015 2014 2013 20…" at bounding box center [174, 61] width 55 height 12
click at [225, 62] on input "text" at bounding box center [235, 61] width 54 height 11
type input "Toyota"
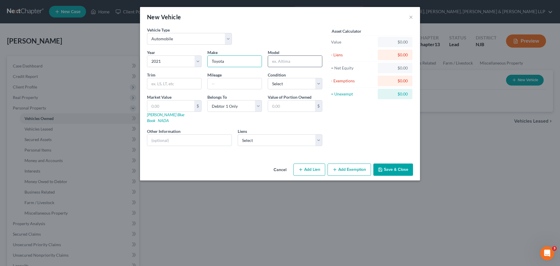
click at [297, 62] on input "text" at bounding box center [295, 61] width 54 height 11
type input "Tacoma"
click at [179, 103] on input "text" at bounding box center [170, 105] width 47 height 11
type input "2"
type input "2.00"
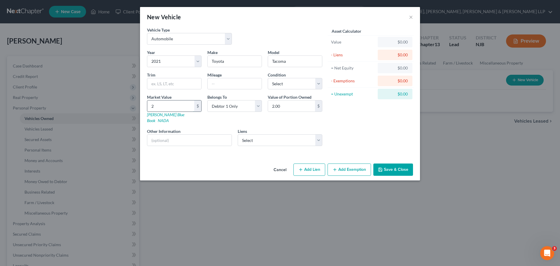
type input "20"
type input "20.00"
type input "203"
type input "203.00"
type input "2030"
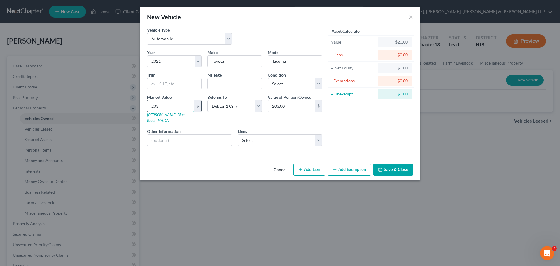
type input "2,030.00"
type input "2,0300"
type input "20,300.00"
type input "20,300"
click at [245, 85] on input "text" at bounding box center [235, 83] width 54 height 11
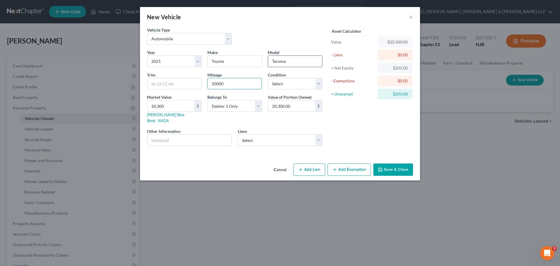
type input "50000"
click at [288, 62] on input "Tacoma" at bounding box center [295, 61] width 54 height 11
click at [309, 165] on button "Add Lien" at bounding box center [310, 169] width 32 height 12
select select "0"
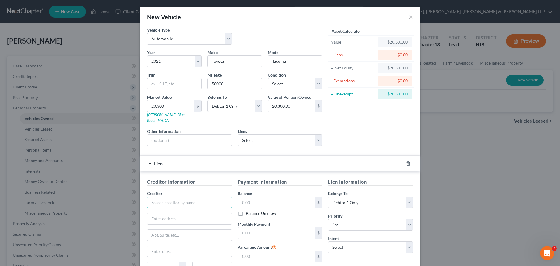
click at [202, 198] on input "text" at bounding box center [189, 202] width 85 height 12
click at [170, 198] on input "West" at bounding box center [189, 202] width 85 height 12
type input "Westlake Financial"
click at [165, 213] on input "text" at bounding box center [189, 218] width 84 height 11
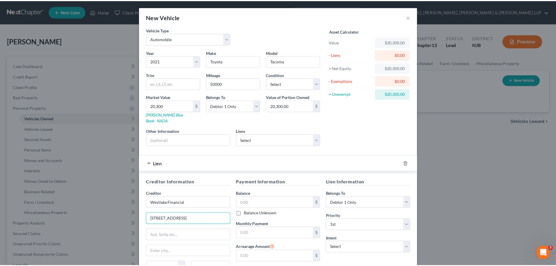
scroll to position [53, 0]
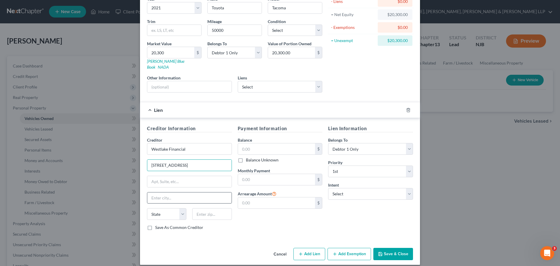
type input "4751 Wilshire Blvd"
click at [215, 195] on input "text" at bounding box center [189, 197] width 84 height 11
type input "Los Angeles"
click at [180, 208] on select "State AL AK AR AZ CA CO CT DE DC FL GA GU HI ID IL IN IA KS KY LA ME MD MA MI M…" at bounding box center [166, 214] width 39 height 12
select select "4"
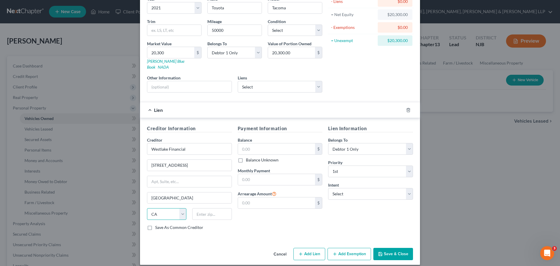
click at [147, 208] on select "State AL AK AR AZ CA CO CT DE DC FL GA GU HI ID IL IN IA KS KY LA ME MD MA MI M…" at bounding box center [166, 214] width 39 height 12
click at [216, 208] on input "text" at bounding box center [211, 214] width 39 height 12
type input "90010"
click at [249, 143] on input "text" at bounding box center [276, 148] width 77 height 11
type input "24,516"
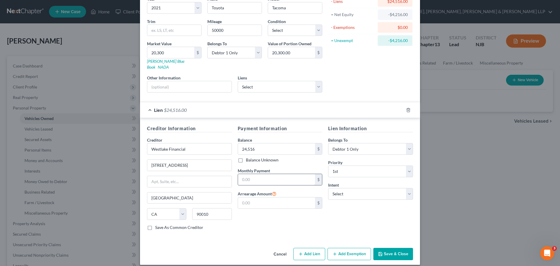
click at [257, 174] on input "text" at bounding box center [276, 179] width 77 height 11
type input "650.00"
click at [334, 217] on div "Lien Information Belongs To * Select Debtor 1 Only Debtor 2 Only Debtor 1 And D…" at bounding box center [370, 180] width 91 height 110
click at [396, 250] on button "Save & Close" at bounding box center [393, 254] width 40 height 12
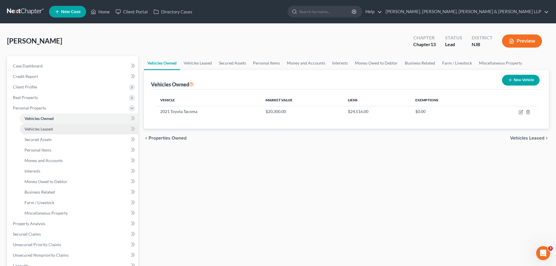
click at [64, 128] on link "Vehicles Leased" at bounding box center [79, 129] width 118 height 11
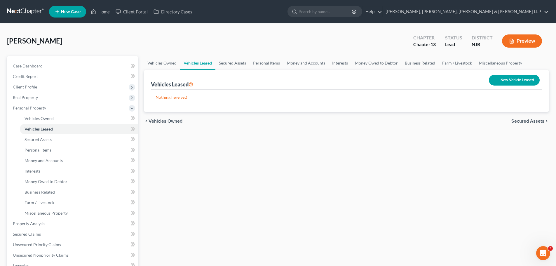
click at [524, 81] on button "New Vehicle Leased" at bounding box center [514, 80] width 51 height 11
select select "0"
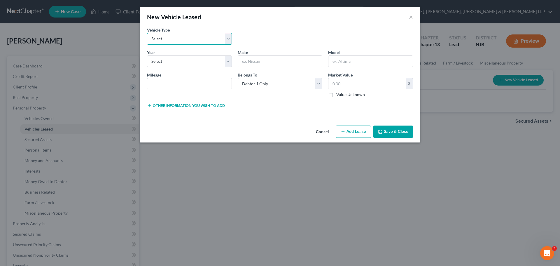
click at [227, 40] on select "Select Automobile Truck Trailer Watercraft Aircraft Motor Home Atv Other Vehicle" at bounding box center [189, 39] width 85 height 12
select select "0"
click at [147, 33] on select "Select Automobile Truck Trailer Watercraft Aircraft Motor Home Atv Other Vehicle" at bounding box center [189, 39] width 85 height 12
click at [228, 60] on select "Select 2026 2025 2024 2023 2022 2021 2020 2019 2018 2017 2016 2015 2014 2013 20…" at bounding box center [189, 61] width 85 height 12
click at [301, 41] on div "Vehicle Type * Select Automobile Truck Trailer Watercraft Aircraft Motor Home A…" at bounding box center [280, 38] width 272 height 22
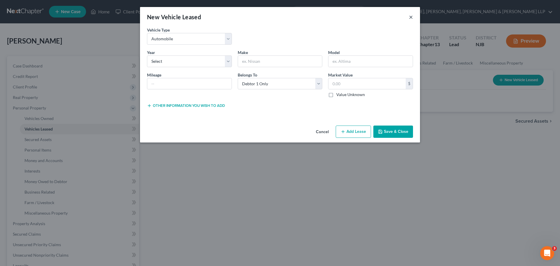
click at [411, 18] on button "×" at bounding box center [411, 16] width 4 height 7
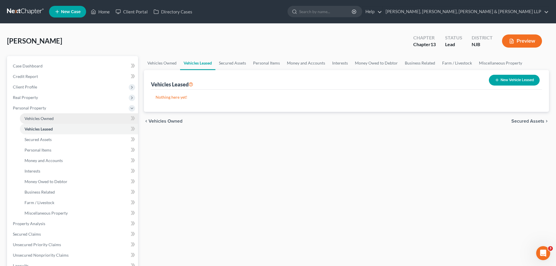
click at [52, 119] on span "Vehicles Owned" at bounding box center [39, 118] width 29 height 5
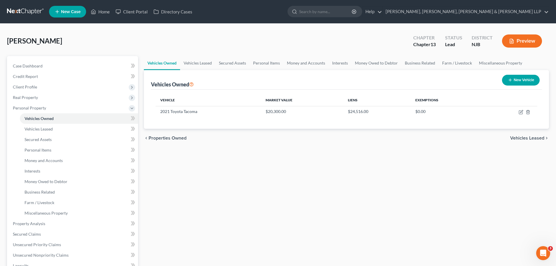
click at [508, 82] on icon "button" at bounding box center [510, 80] width 5 height 5
select select "0"
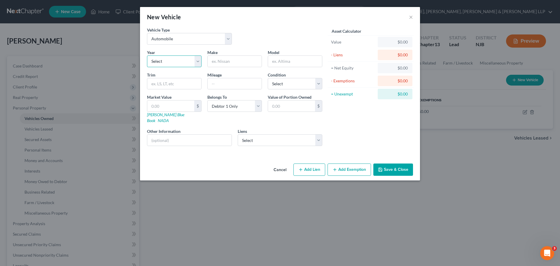
click at [196, 62] on select "Select 2026 2025 2024 2023 2022 2021 2020 2019 2018 2017 2016 2015 2014 2013 20…" at bounding box center [174, 61] width 55 height 12
select select "17"
click at [147, 55] on select "Select 2026 2025 2024 2023 2022 2021 2020 2019 2018 2017 2016 2015 2014 2013 20…" at bounding box center [174, 61] width 55 height 12
click at [237, 57] on input "text" at bounding box center [235, 61] width 54 height 11
type input "BMW"
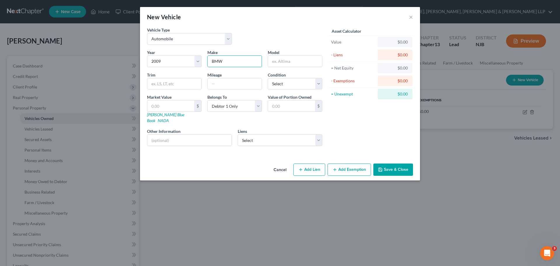
click at [402, 168] on button "Save & Close" at bounding box center [393, 169] width 40 height 12
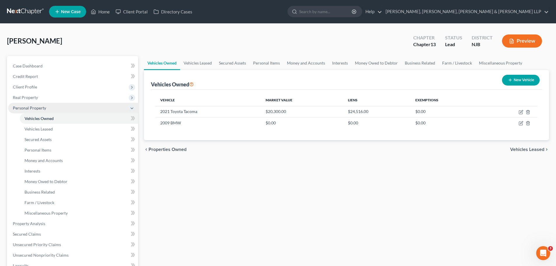
click at [37, 109] on span "Personal Property" at bounding box center [29, 107] width 33 height 5
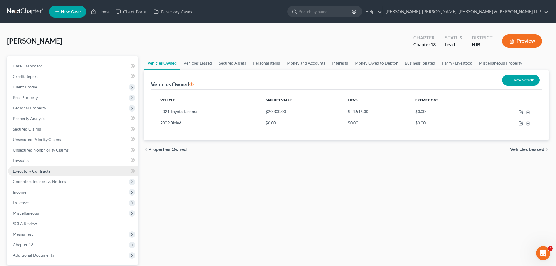
click at [28, 171] on span "Executory Contracts" at bounding box center [31, 170] width 37 height 5
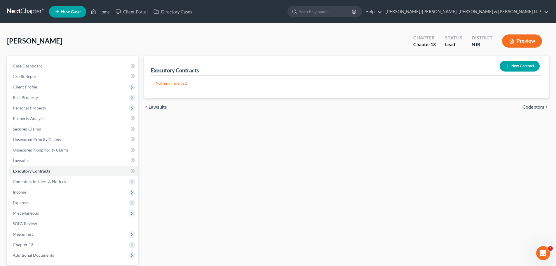
click at [529, 68] on button "New Contract" at bounding box center [520, 66] width 40 height 11
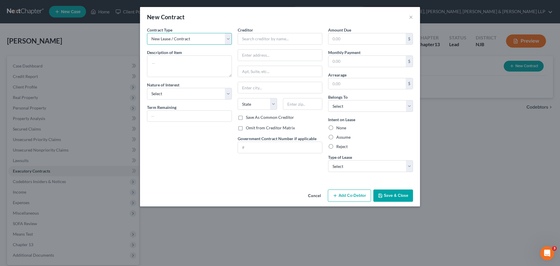
click at [227, 41] on select "New Lease / Contract New Timeshare" at bounding box center [189, 39] width 85 height 12
click at [147, 33] on select "New Lease / Contract New Timeshare" at bounding box center [189, 39] width 85 height 12
click at [195, 63] on textarea at bounding box center [189, 66] width 85 height 22
type textarea "Apartment lease"
click at [254, 42] on input "text" at bounding box center [280, 39] width 85 height 12
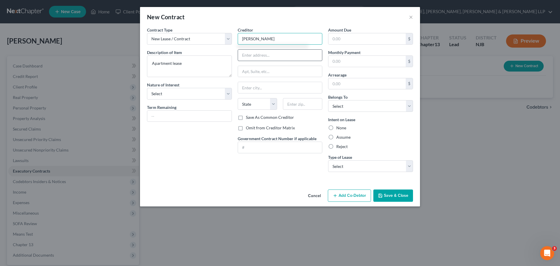
type input "Marc Ciccarelli"
click at [250, 57] on input "text" at bounding box center [280, 55] width 84 height 11
type input "153 6th Street"
click at [254, 86] on input "text" at bounding box center [280, 87] width 84 height 11
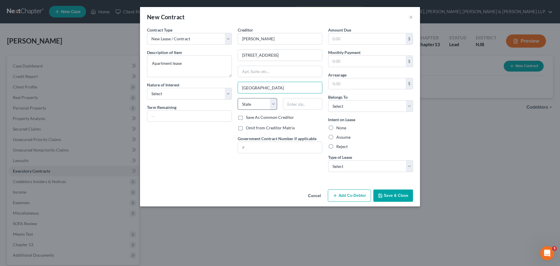
type input "North Arlington"
click at [275, 103] on select "State AL AK AR AZ CA CO CT DE DC FL GA GU HI ID IL IN IA KS KY LA ME MD MA MI M…" at bounding box center [257, 104] width 39 height 12
select select "33"
click at [238, 98] on select "State AL AK AR AZ CA CO CT DE DC FL GA GU HI ID IL IN IA KS KY LA ME MD MA MI M…" at bounding box center [257, 104] width 39 height 12
click at [315, 106] on input "text" at bounding box center [302, 104] width 39 height 12
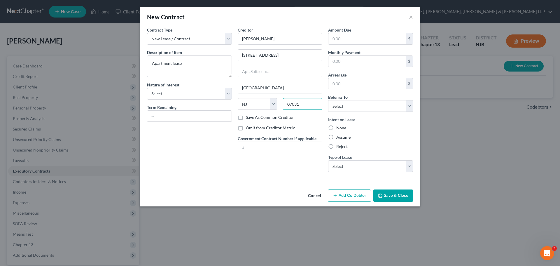
type input "07031"
click at [246, 128] on label "Omit from Creditor Matrix" at bounding box center [270, 128] width 49 height 6
click at [248, 128] on input "Omit from Creditor Matrix" at bounding box center [250, 127] width 4 height 4
checkbox input "true"
click at [336, 137] on label "Assume" at bounding box center [343, 137] width 14 height 6
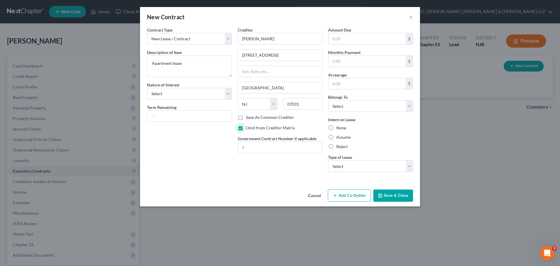
click at [339, 137] on input "Assume" at bounding box center [341, 136] width 4 height 4
radio input "true"
click at [408, 167] on select "Select Real Estate Car Other" at bounding box center [370, 166] width 85 height 12
select select "0"
click at [328, 160] on select "Select Real Estate Car Other" at bounding box center [370, 166] width 85 height 12
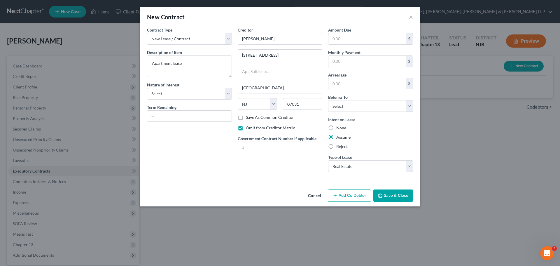
click at [404, 195] on button "Save & Close" at bounding box center [393, 195] width 40 height 12
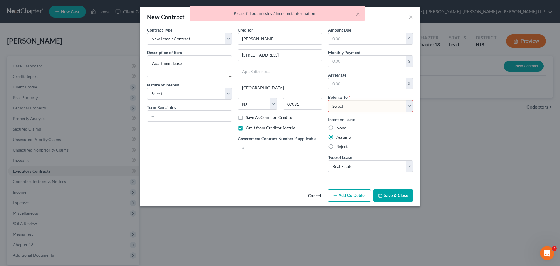
click at [408, 105] on select "Select Debtor 1 Only Debtor 2 Only Debtor 1 And Debtor 2 Only At Least One Of T…" at bounding box center [370, 106] width 85 height 12
select select "0"
click at [328, 100] on select "Select Debtor 1 Only Debtor 2 Only Debtor 1 And Debtor 2 Only At Least One Of T…" at bounding box center [370, 106] width 85 height 12
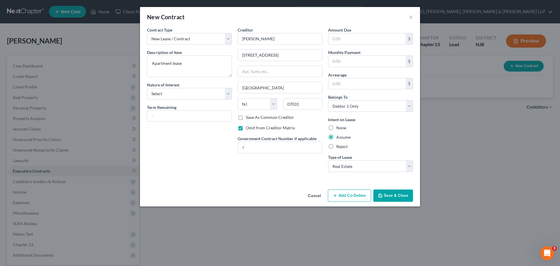
click at [391, 193] on button "Save & Close" at bounding box center [393, 195] width 40 height 12
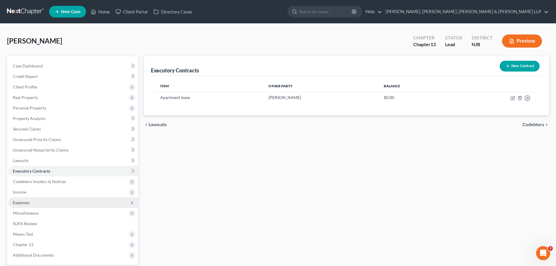
click at [31, 203] on span "Expenses" at bounding box center [73, 202] width 130 height 11
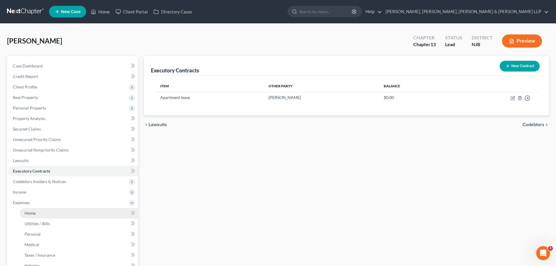
click at [40, 213] on link "Home" at bounding box center [79, 213] width 118 height 11
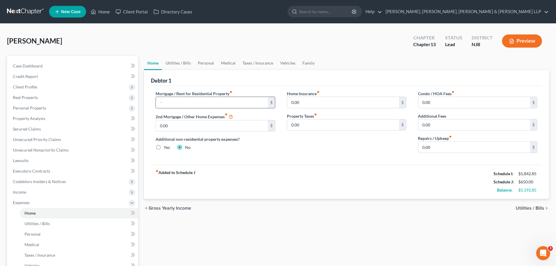
click at [215, 104] on input "text" at bounding box center [212, 102] width 112 height 11
type input "2,700"
click at [528, 208] on span "Utilities / Bills" at bounding box center [530, 208] width 29 height 5
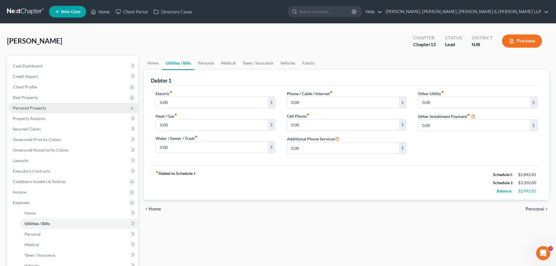
click at [34, 109] on span "Personal Property" at bounding box center [29, 107] width 33 height 5
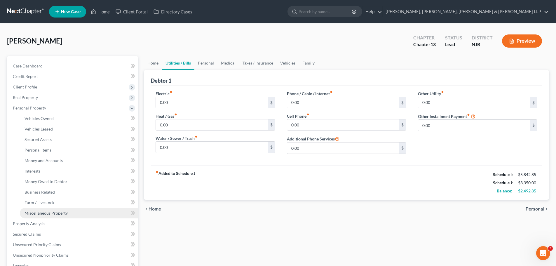
click at [44, 213] on span "Miscellaneous Property" at bounding box center [46, 212] width 43 height 5
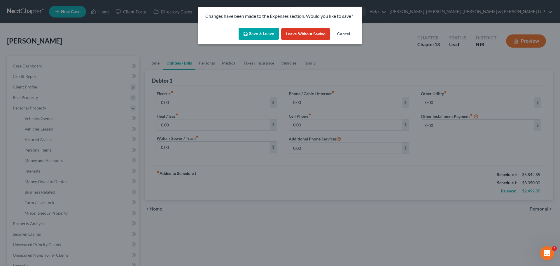
click at [247, 35] on icon "button" at bounding box center [246, 34] width 4 height 4
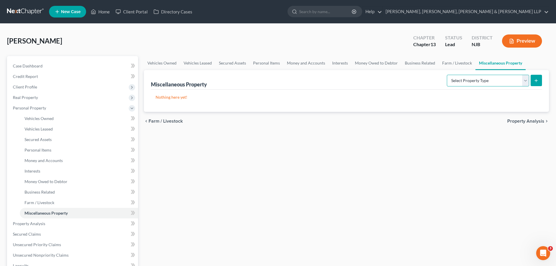
click at [524, 82] on select "Select Property Type Assigned for Creditor Benefit Within 1 Year Holding for An…" at bounding box center [488, 81] width 82 height 12
click at [48, 183] on span "Money Owed to Debtor" at bounding box center [46, 181] width 43 height 5
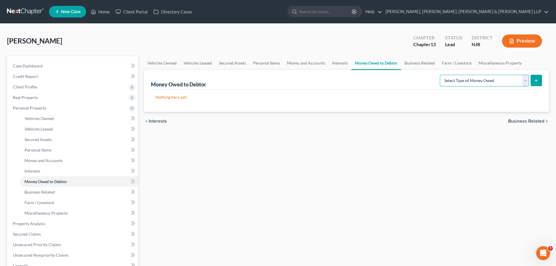
click at [525, 82] on select "Select Type of Money Owed Accounts Receivable Alimony Child Support Claims Agai…" at bounding box center [484, 81] width 89 height 12
click at [37, 171] on span "Interests" at bounding box center [33, 170] width 16 height 5
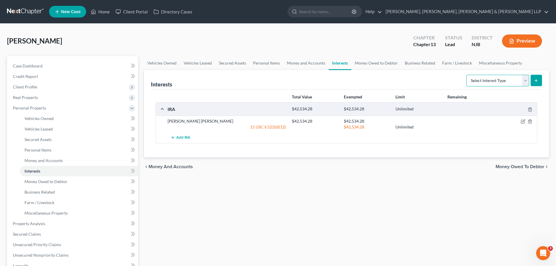
click at [527, 83] on select "Select Interest Type 401K Annuity Bond Education IRA Government Bond Government…" at bounding box center [497, 81] width 63 height 12
click at [60, 160] on span "Money and Accounts" at bounding box center [44, 160] width 38 height 5
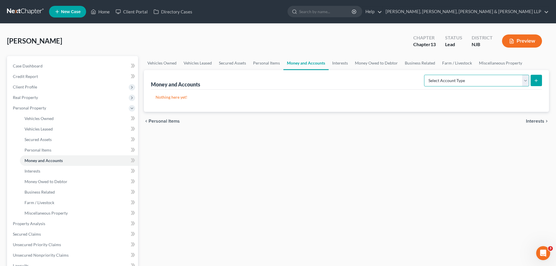
click at [527, 78] on select "Select Account Type Brokerage Cash on Hand Certificates of Deposit Checking Acc…" at bounding box center [476, 81] width 105 height 12
select select "security_deposits"
click at [425, 75] on select "Select Account Type Brokerage Cash on Hand Certificates of Deposit Checking Acc…" at bounding box center [476, 81] width 105 height 12
click at [533, 83] on button "submit" at bounding box center [535, 80] width 11 height 11
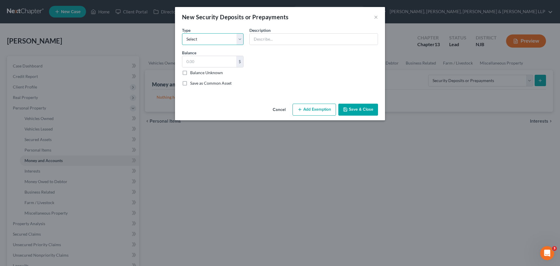
drag, startPoint x: 239, startPoint y: 42, endPoint x: 237, endPoint y: 44, distance: 3.2
click at [239, 42] on select "Select Electric Gas Heating Oil Security Deposit On Rental Unit Prepaid Rent Te…" at bounding box center [213, 39] width 62 height 12
select select "3"
click at [182, 33] on select "Select Electric Gas Heating Oil Security Deposit On Rental Unit Prepaid Rent Te…" at bounding box center [213, 39] width 62 height 12
click at [286, 38] on input "text" at bounding box center [314, 39] width 128 height 11
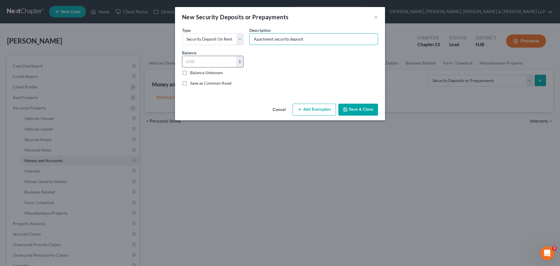
type input "Apartment security deposit"
click at [209, 61] on input "text" at bounding box center [209, 61] width 54 height 11
type input "2,000"
drag, startPoint x: 325, startPoint y: 34, endPoint x: 324, endPoint y: 40, distance: 6.2
click at [325, 34] on input "Apartment security deposit" at bounding box center [314, 39] width 128 height 11
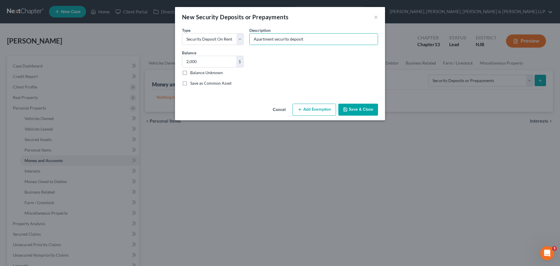
click at [322, 111] on button "Add Exemption" at bounding box center [314, 110] width 43 height 12
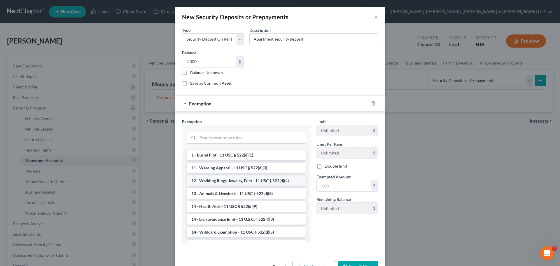
scroll to position [58, 0]
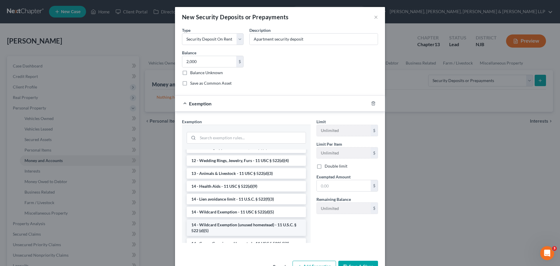
click at [247, 230] on li "14 - Wildcard Exemption (unused homestead) - 11 U.S.C. § 522 (d)(5)" at bounding box center [246, 227] width 119 height 16
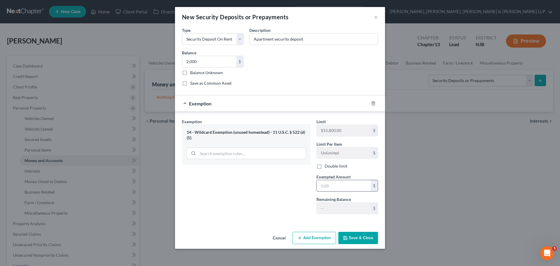
click at [325, 186] on input "text" at bounding box center [344, 185] width 54 height 11
type input "2,000"
click at [367, 236] on button "Save & Close" at bounding box center [358, 238] width 40 height 12
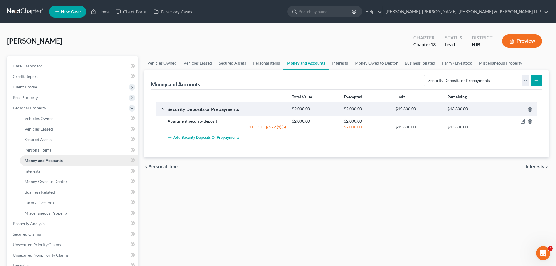
click at [57, 159] on span "Money and Accounts" at bounding box center [44, 160] width 38 height 5
click at [525, 83] on select "Select Account Type Brokerage Cash on Hand Certificates of Deposit Checking Acc…" at bounding box center [476, 81] width 105 height 12
select select "checking"
click at [425, 75] on select "Select Account Type Brokerage Cash on Hand Certificates of Deposit Checking Acc…" at bounding box center [476, 81] width 105 height 12
click at [539, 83] on button "submit" at bounding box center [535, 80] width 11 height 11
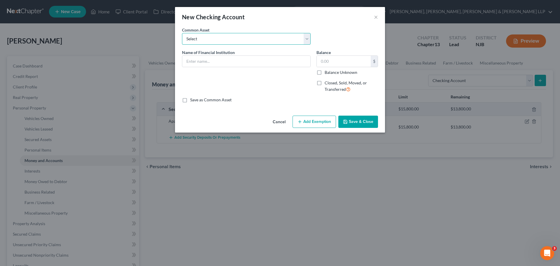
click at [305, 41] on select "Select TD Bank Valley National Bank Bank of America Wells Fargo Bank, N.A. Chas…" at bounding box center [246, 39] width 129 height 12
click at [338, 30] on div "Common Asset Select TD Bank Valley National Bank Bank of America Wells Fargo Ba…" at bounding box center [280, 38] width 202 height 22
click at [255, 62] on input "text" at bounding box center [246, 61] width 128 height 11
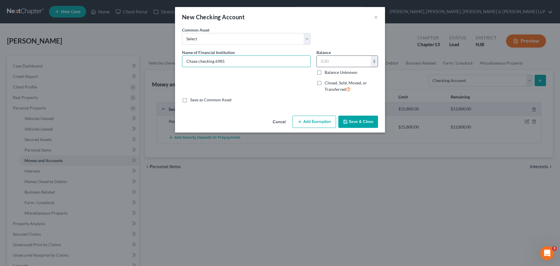
type input "Chase checking 6985"
click at [329, 63] on input "text" at bounding box center [344, 61] width 54 height 11
type input "1,131.36"
click at [322, 124] on button "Add Exemption" at bounding box center [314, 122] width 43 height 12
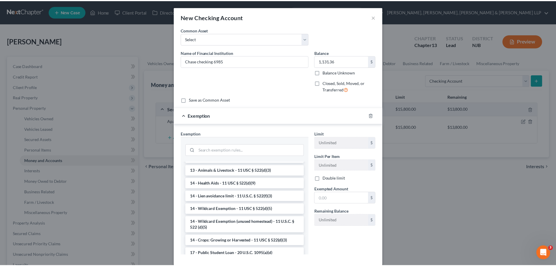
scroll to position [88, 0]
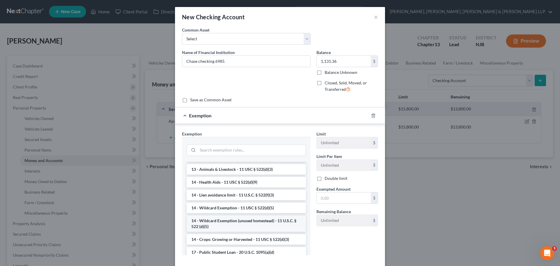
click at [263, 224] on li "14 - Wildcard Exemption (unused homestead) - 11 U.S.C. § 522 (d)(5)" at bounding box center [246, 223] width 119 height 16
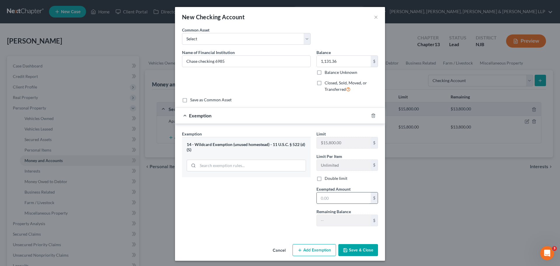
click at [334, 200] on input "text" at bounding box center [344, 197] width 54 height 11
click at [326, 199] on input "113.36" at bounding box center [344, 197] width 54 height 11
type input "1,131.36"
click at [354, 252] on button "Save & Close" at bounding box center [358, 250] width 40 height 12
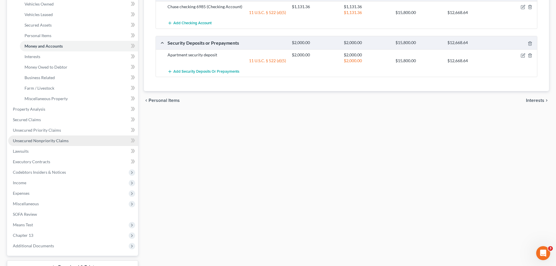
scroll to position [117, 0]
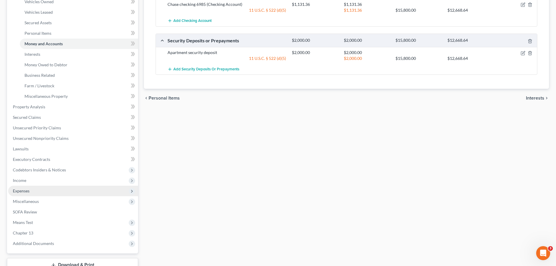
click at [35, 190] on span "Expenses" at bounding box center [73, 191] width 130 height 11
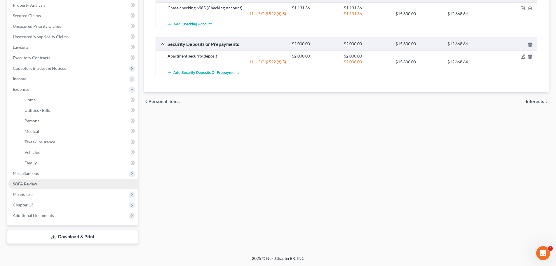
scroll to position [113, 0]
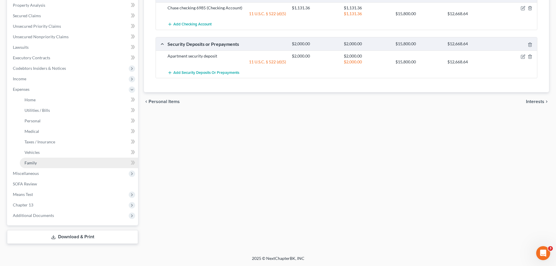
click at [46, 165] on link "Family" at bounding box center [79, 163] width 118 height 11
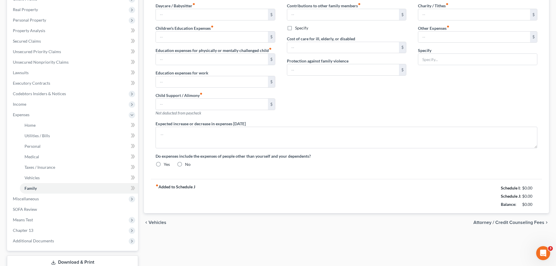
type input "0.00"
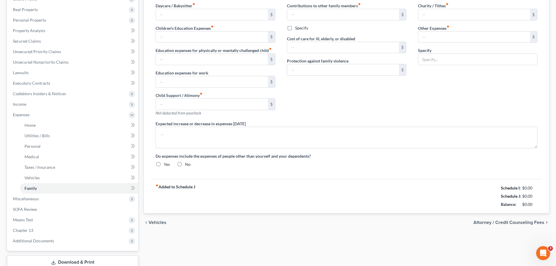
type input "0.00"
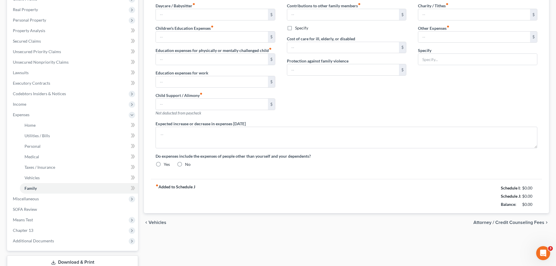
radio input "true"
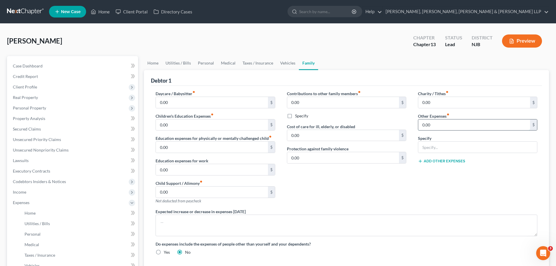
click at [436, 126] on input "0.00" at bounding box center [474, 124] width 112 height 11
type input "102.24"
click at [459, 149] on input "text" at bounding box center [477, 147] width 119 height 11
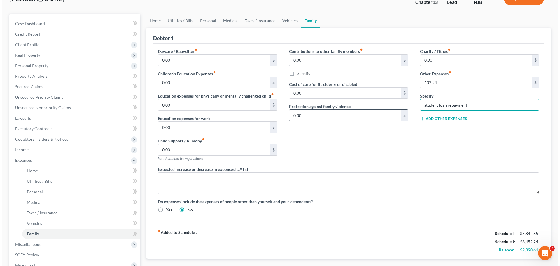
scroll to position [113, 0]
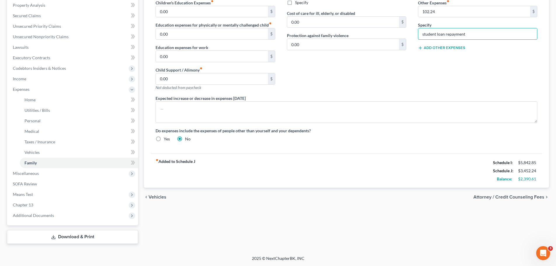
type input "student loan repayment"
click at [514, 197] on span "Attorney / Credit Counseling Fees" at bounding box center [508, 197] width 71 height 5
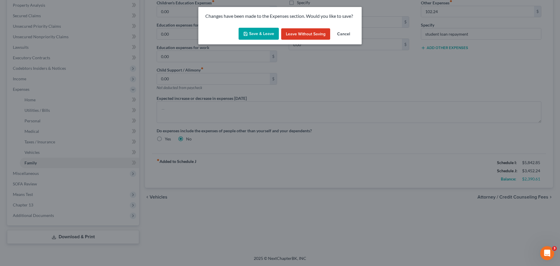
click at [259, 34] on button "Save & Leave" at bounding box center [259, 34] width 40 height 12
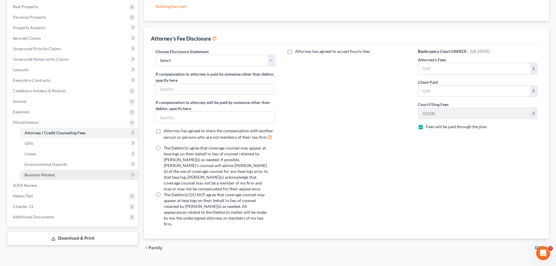
scroll to position [92, 0]
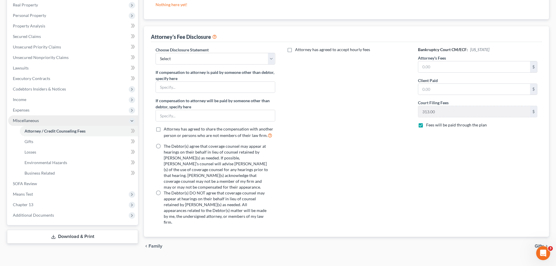
click at [48, 118] on span "Miscellaneous" at bounding box center [73, 120] width 130 height 11
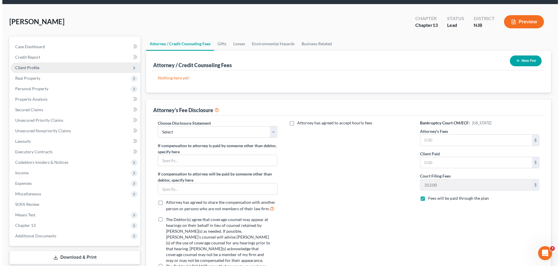
scroll to position [0, 0]
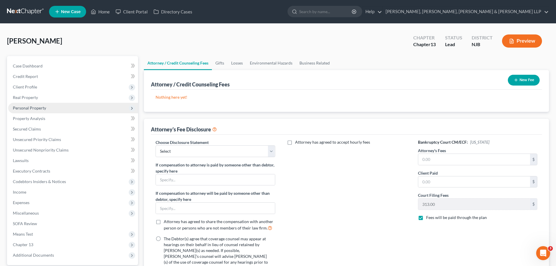
click at [30, 109] on span "Personal Property" at bounding box center [29, 107] width 33 height 5
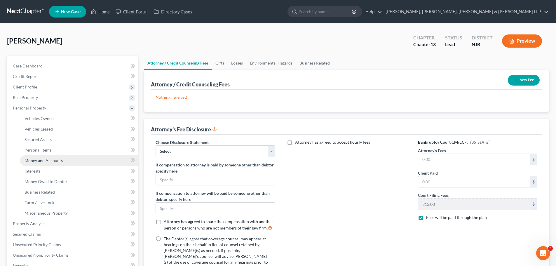
click at [41, 162] on span "Money and Accounts" at bounding box center [44, 160] width 38 height 5
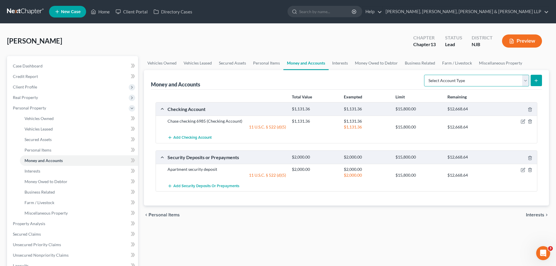
click at [525, 83] on select "Select Account Type Brokerage Cash on Hand Certificates of Deposit Checking Acc…" at bounding box center [476, 81] width 105 height 12
select select "checking"
click at [425, 75] on select "Select Account Type Brokerage Cash on Hand Certificates of Deposit Checking Acc…" at bounding box center [476, 81] width 105 height 12
click at [535, 81] on icon "submit" at bounding box center [536, 80] width 5 height 5
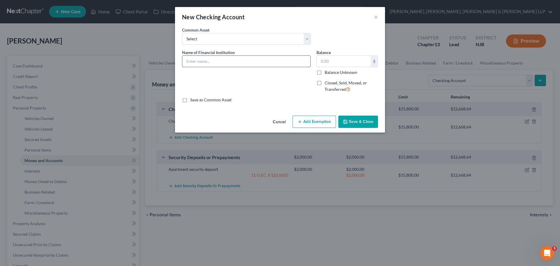
click at [241, 60] on input "text" at bounding box center [246, 61] width 128 height 11
type input "Wells Fargo checking 2170"
click at [336, 61] on input "text" at bounding box center [344, 61] width 54 height 11
type input "380.89"
click at [320, 124] on button "Add Exemption" at bounding box center [314, 122] width 43 height 12
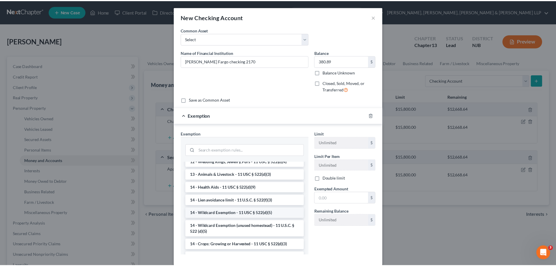
scroll to position [88, 0]
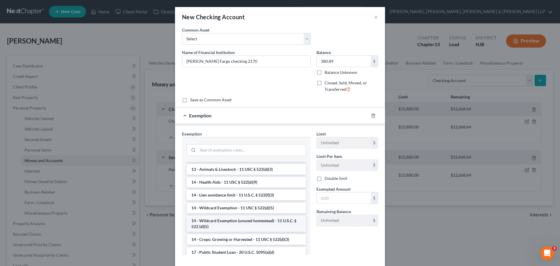
click at [246, 228] on li "14 - Wildcard Exemption (unused homestead) - 11 U.S.C. § 522 (d)(5)" at bounding box center [246, 223] width 119 height 16
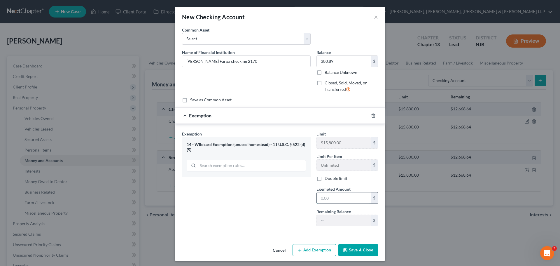
click at [351, 195] on input "text" at bounding box center [344, 197] width 54 height 11
type input "380.89"
click at [359, 253] on button "Save & Close" at bounding box center [358, 250] width 40 height 12
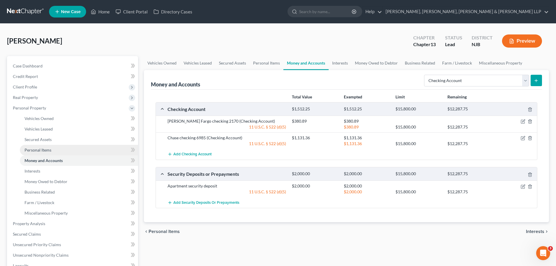
click at [39, 150] on span "Personal Items" at bounding box center [38, 149] width 27 height 5
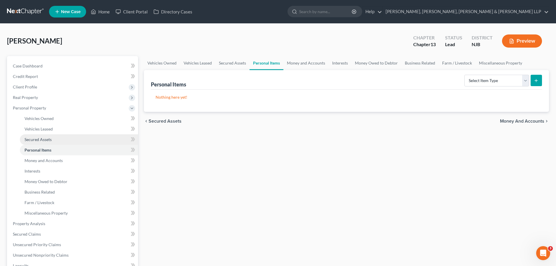
click at [39, 139] on span "Secured Assets" at bounding box center [38, 139] width 27 height 5
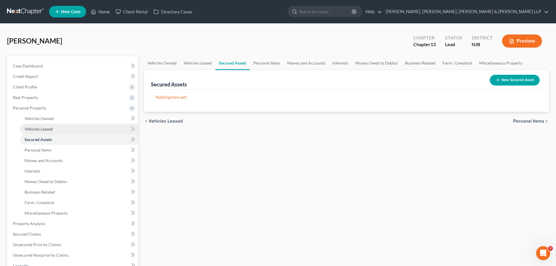
click at [37, 128] on span "Vehicles Leased" at bounding box center [39, 128] width 28 height 5
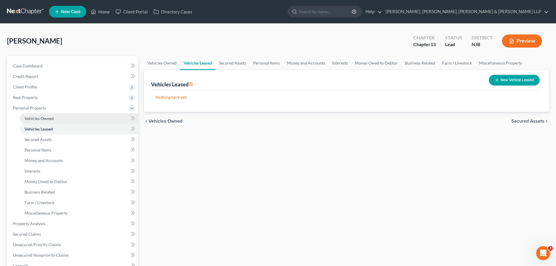
click at [39, 118] on span "Vehicles Owned" at bounding box center [39, 118] width 29 height 5
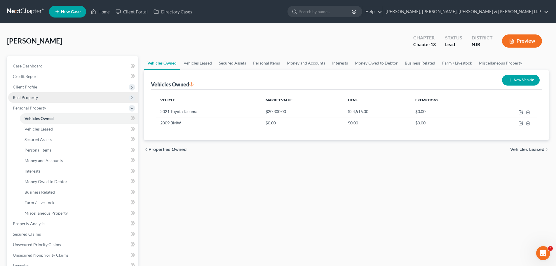
click at [32, 97] on span "Real Property" at bounding box center [25, 97] width 25 height 5
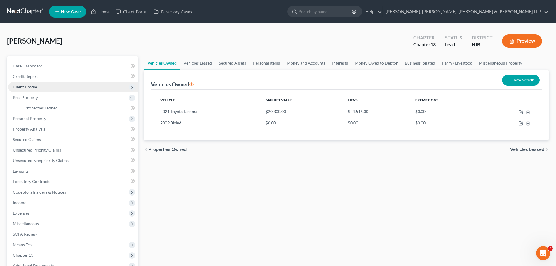
click at [29, 88] on span "Client Profile" at bounding box center [25, 86] width 24 height 5
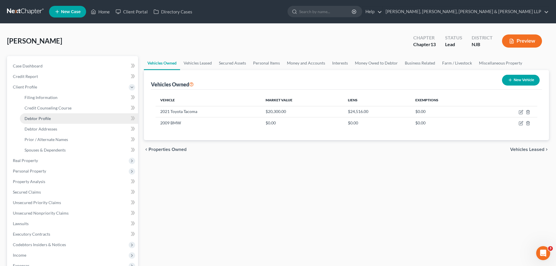
click at [41, 120] on span "Debtor Profile" at bounding box center [38, 118] width 26 height 5
select select "0"
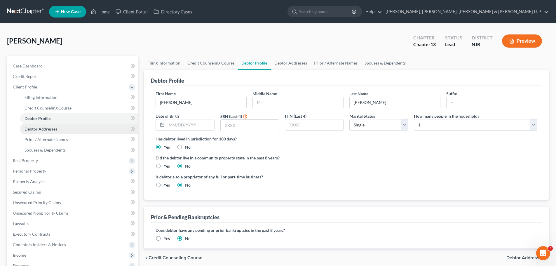
click at [42, 129] on span "Debtor Addresses" at bounding box center [41, 128] width 33 height 5
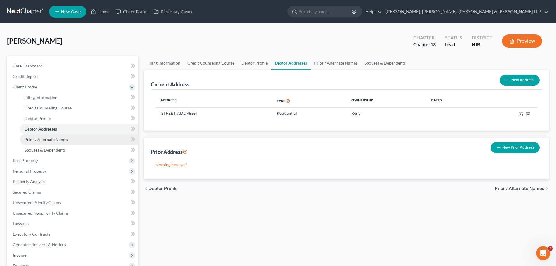
click at [45, 139] on span "Prior / Alternate Names" at bounding box center [46, 139] width 43 height 5
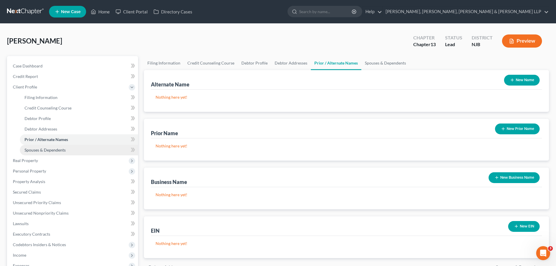
click at [44, 151] on span "Spouses & Dependents" at bounding box center [45, 149] width 41 height 5
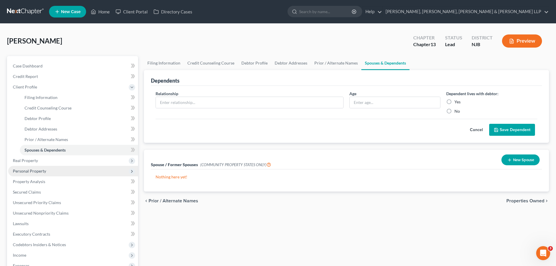
click at [32, 171] on span "Personal Property" at bounding box center [29, 170] width 33 height 5
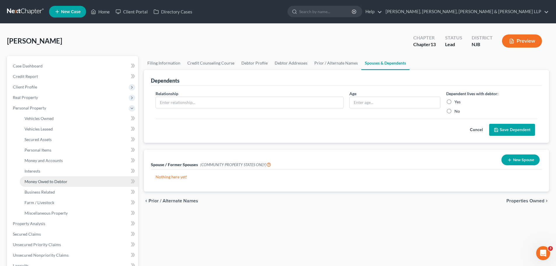
click at [38, 182] on span "Money Owed to Debtor" at bounding box center [46, 181] width 43 height 5
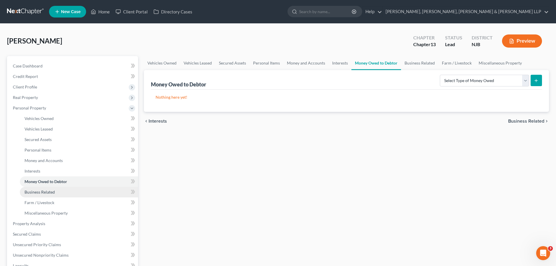
click at [38, 188] on link "Business Related" at bounding box center [79, 192] width 118 height 11
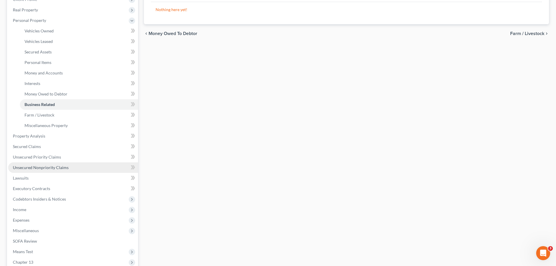
scroll to position [117, 0]
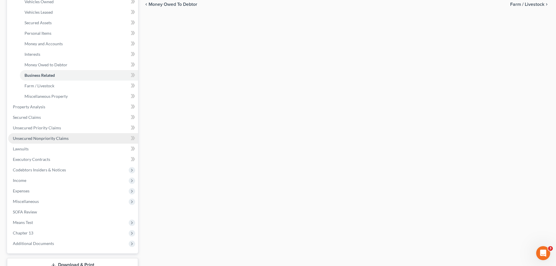
click at [53, 139] on span "Unsecured Nonpriority Claims" at bounding box center [41, 138] width 56 height 5
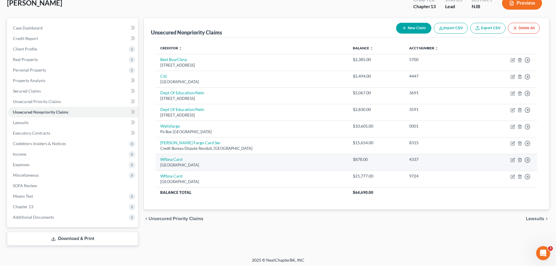
scroll to position [40, 0]
